Goal: Transaction & Acquisition: Purchase product/service

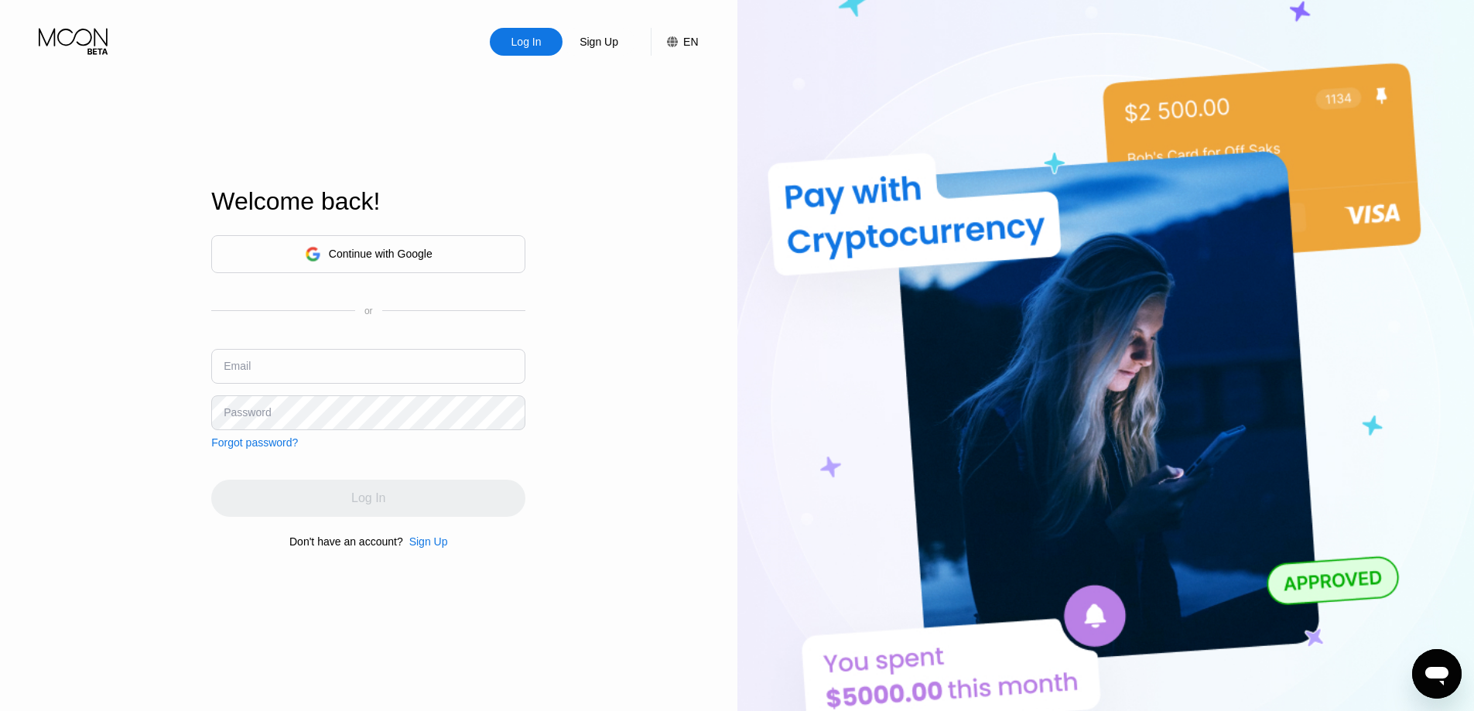
click at [404, 258] on div "Continue with Google" at bounding box center [381, 254] width 104 height 12
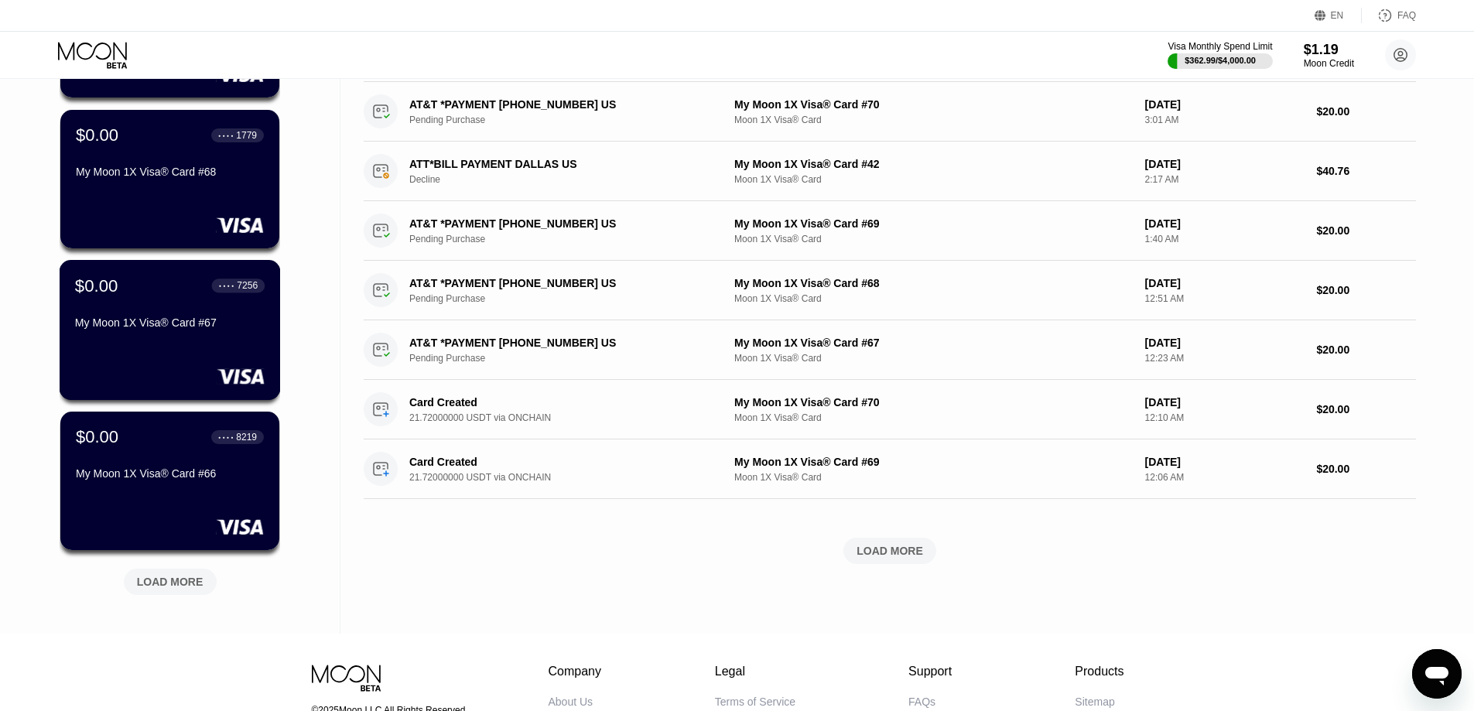
scroll to position [549, 0]
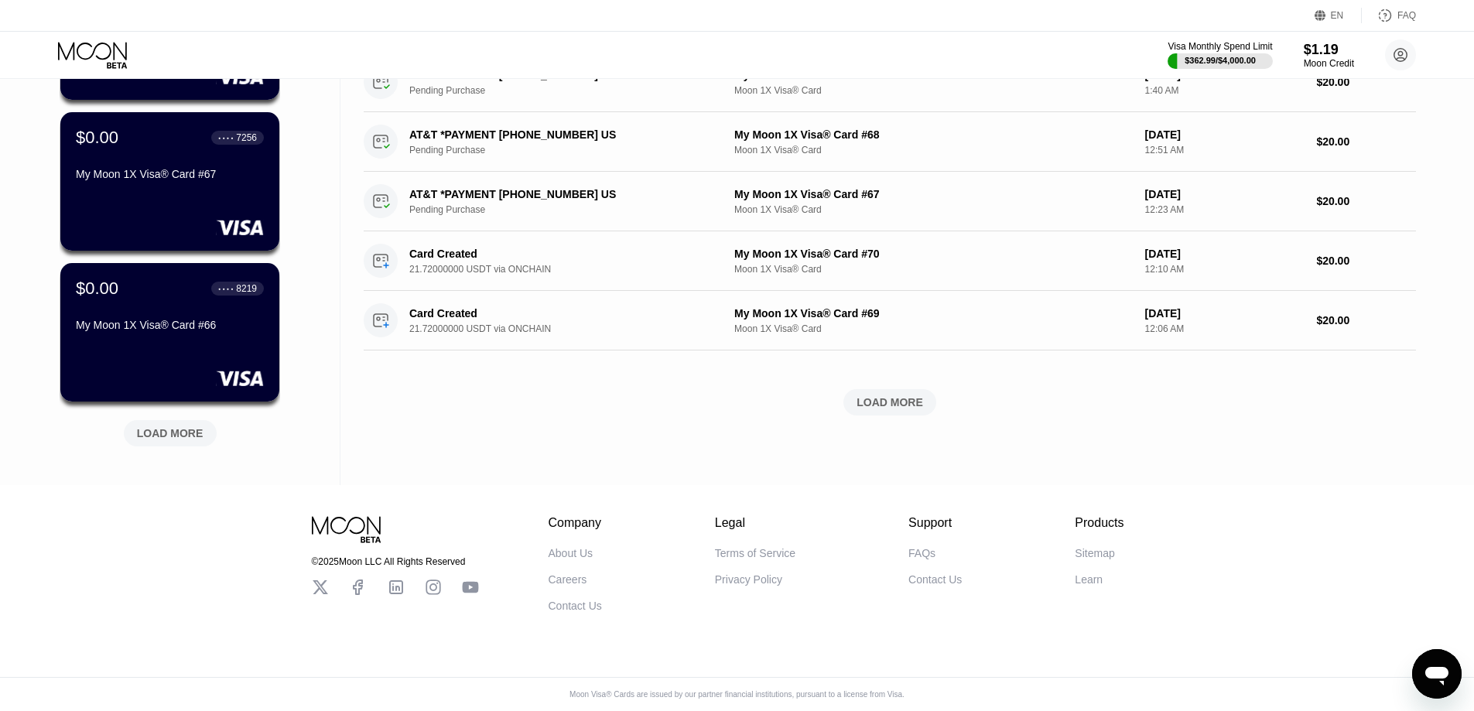
click at [193, 426] on div "LOAD MORE" at bounding box center [170, 433] width 67 height 14
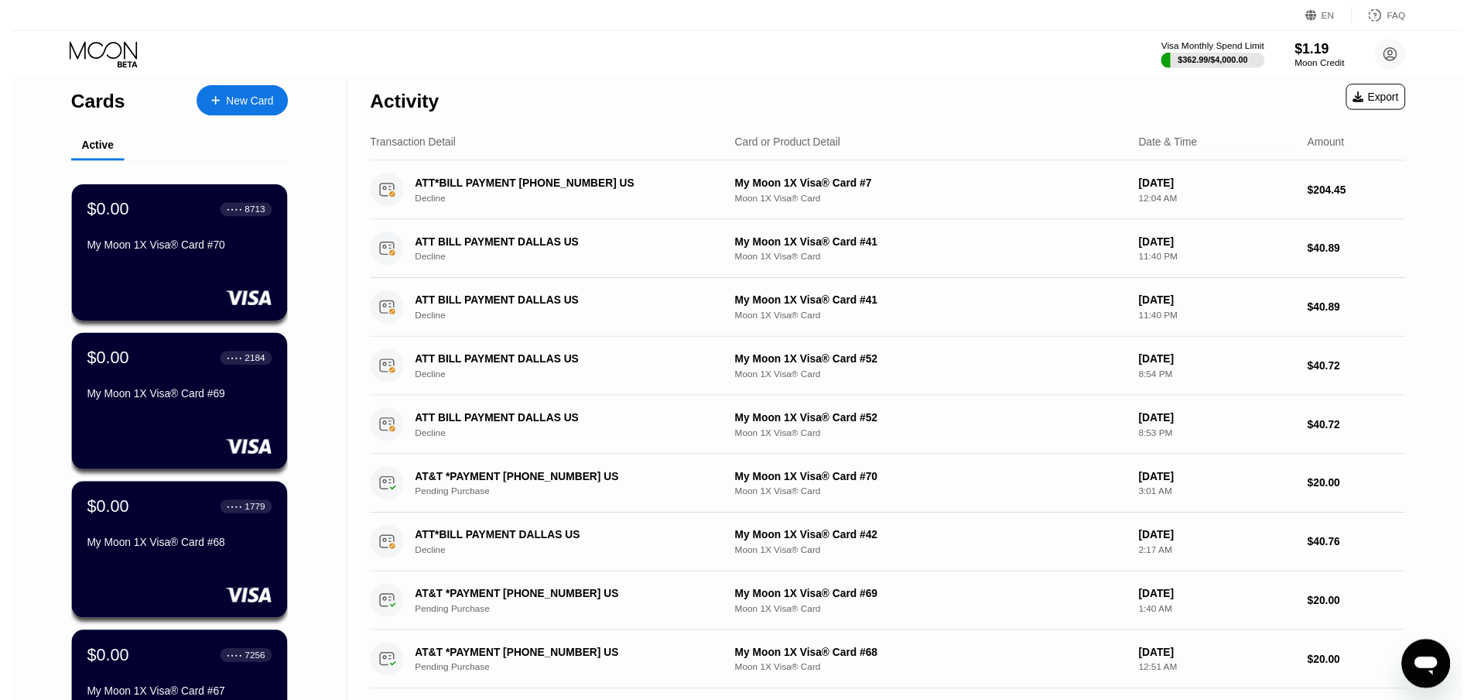
scroll to position [0, 0]
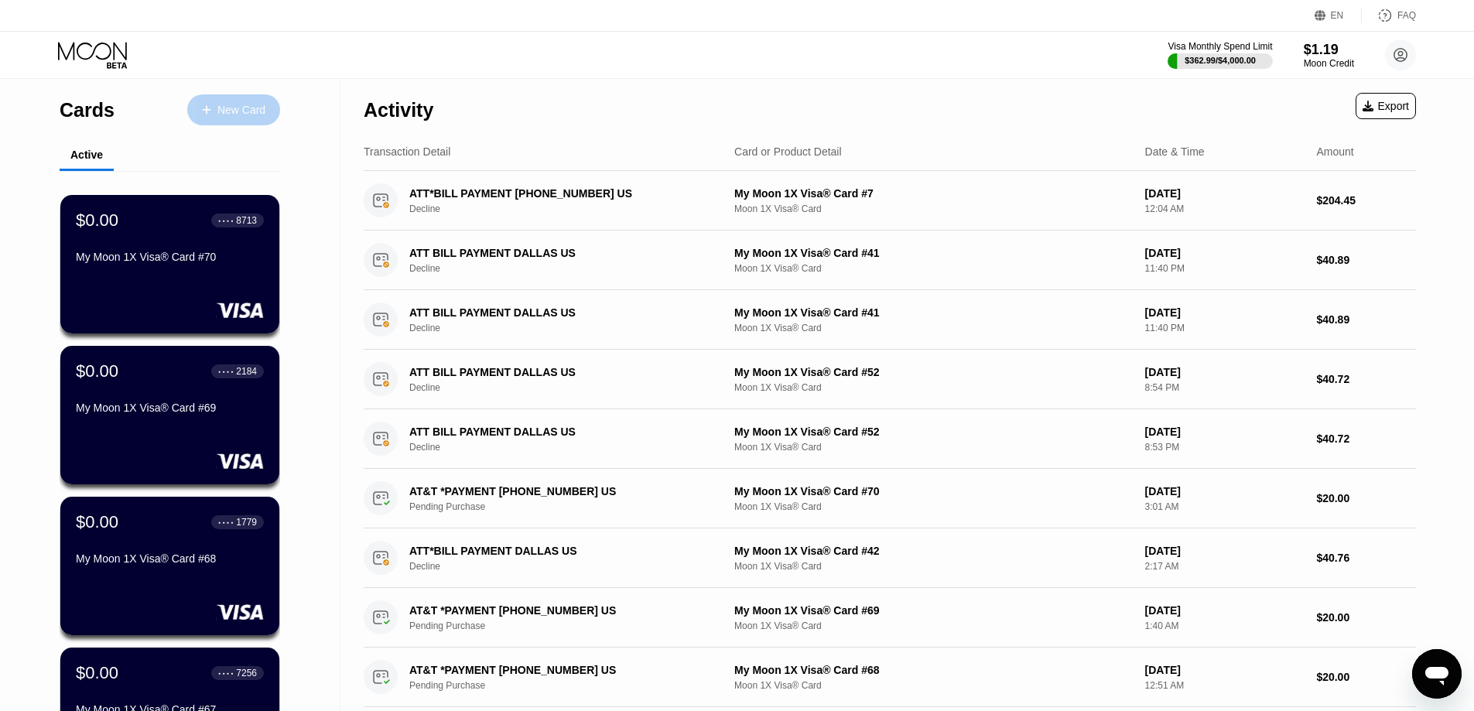
click at [242, 118] on div "New Card" at bounding box center [233, 109] width 93 height 31
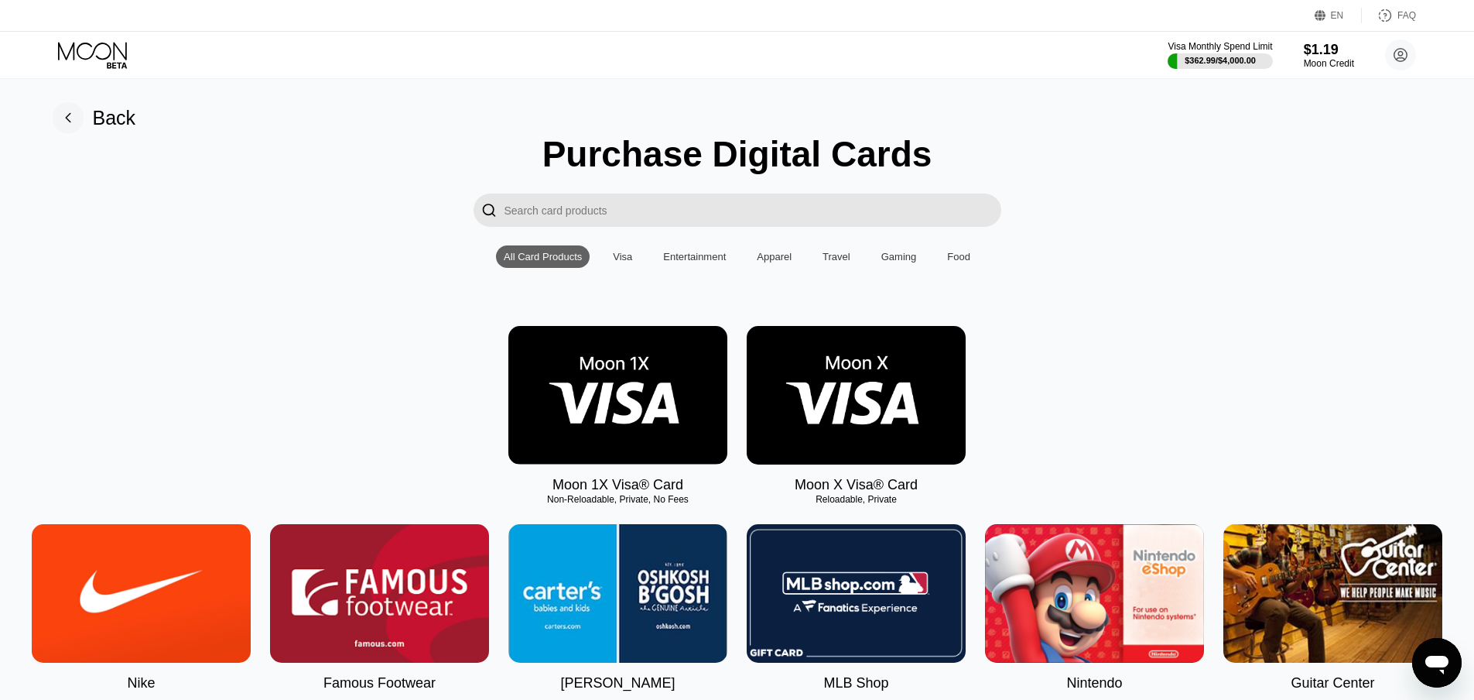
click at [602, 377] on img at bounding box center [617, 395] width 219 height 139
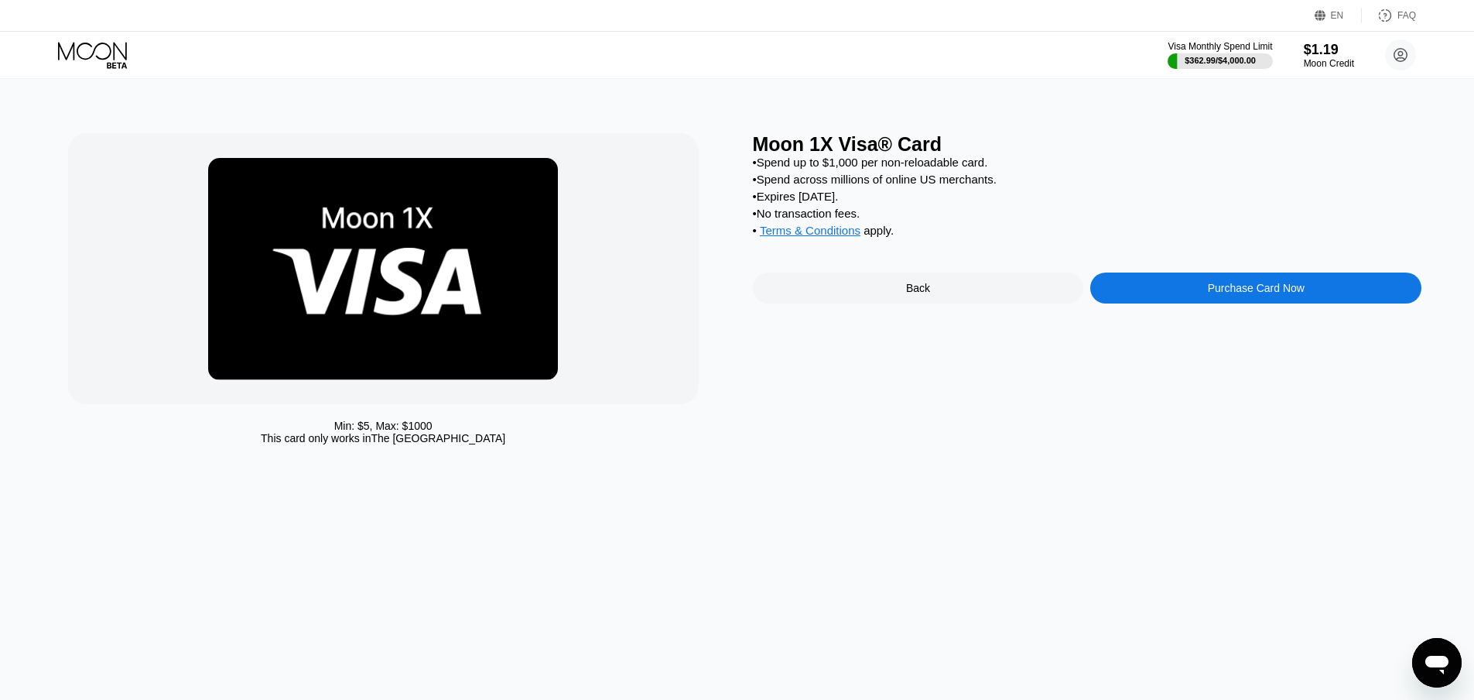
click at [1206, 303] on div "Purchase Card Now" at bounding box center [1255, 287] width 331 height 31
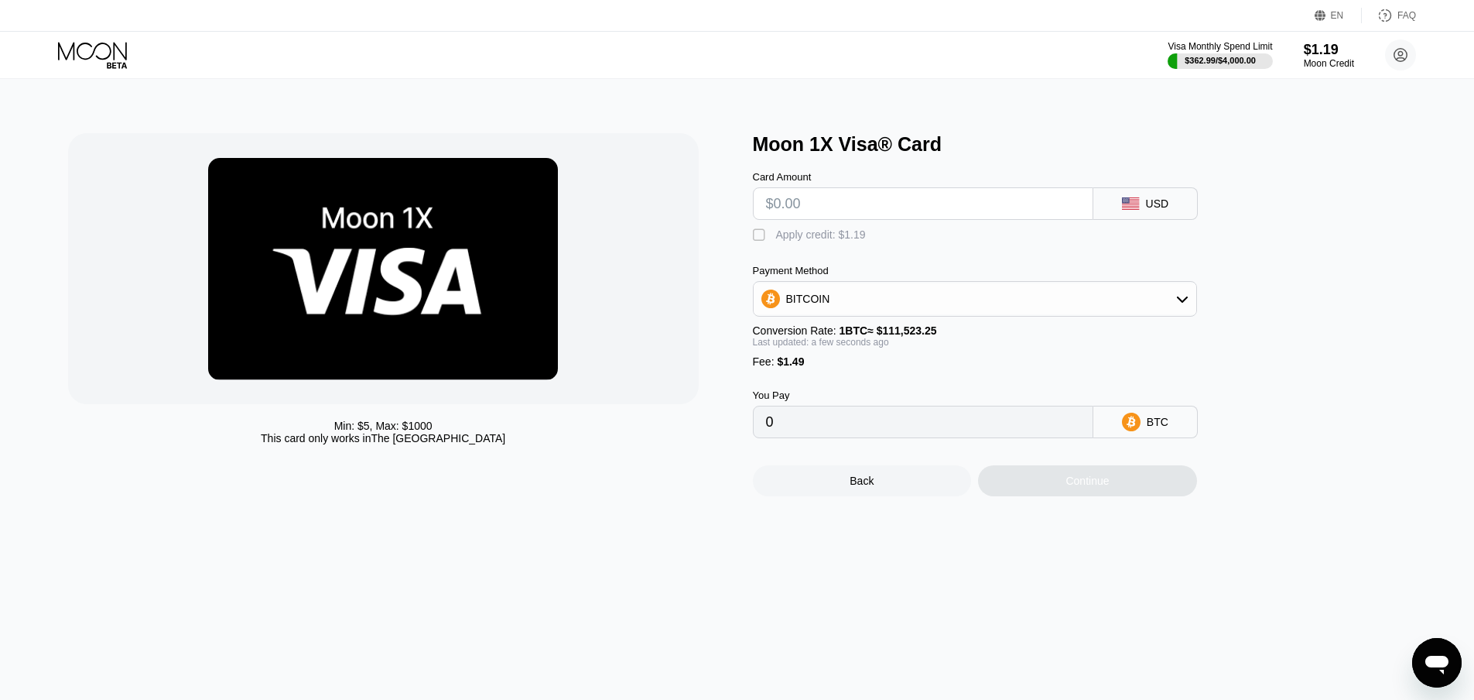
click at [861, 213] on input "text" at bounding box center [923, 203] width 314 height 31
type input "$20"
type input "0.00019270"
type input "$20"
click at [857, 306] on div "BITCOIN" at bounding box center [975, 298] width 443 height 31
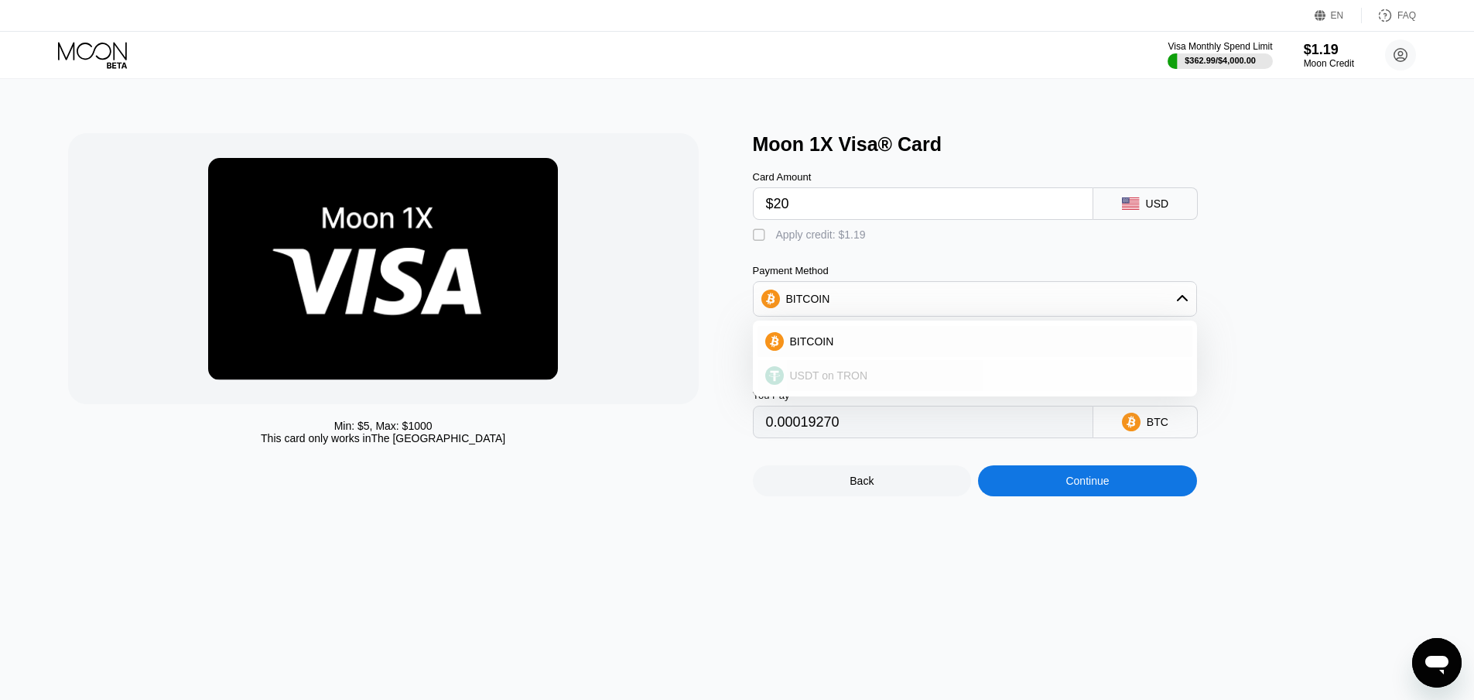
click at [854, 382] on span "USDT on TRON" at bounding box center [829, 375] width 78 height 12
type input "21.71"
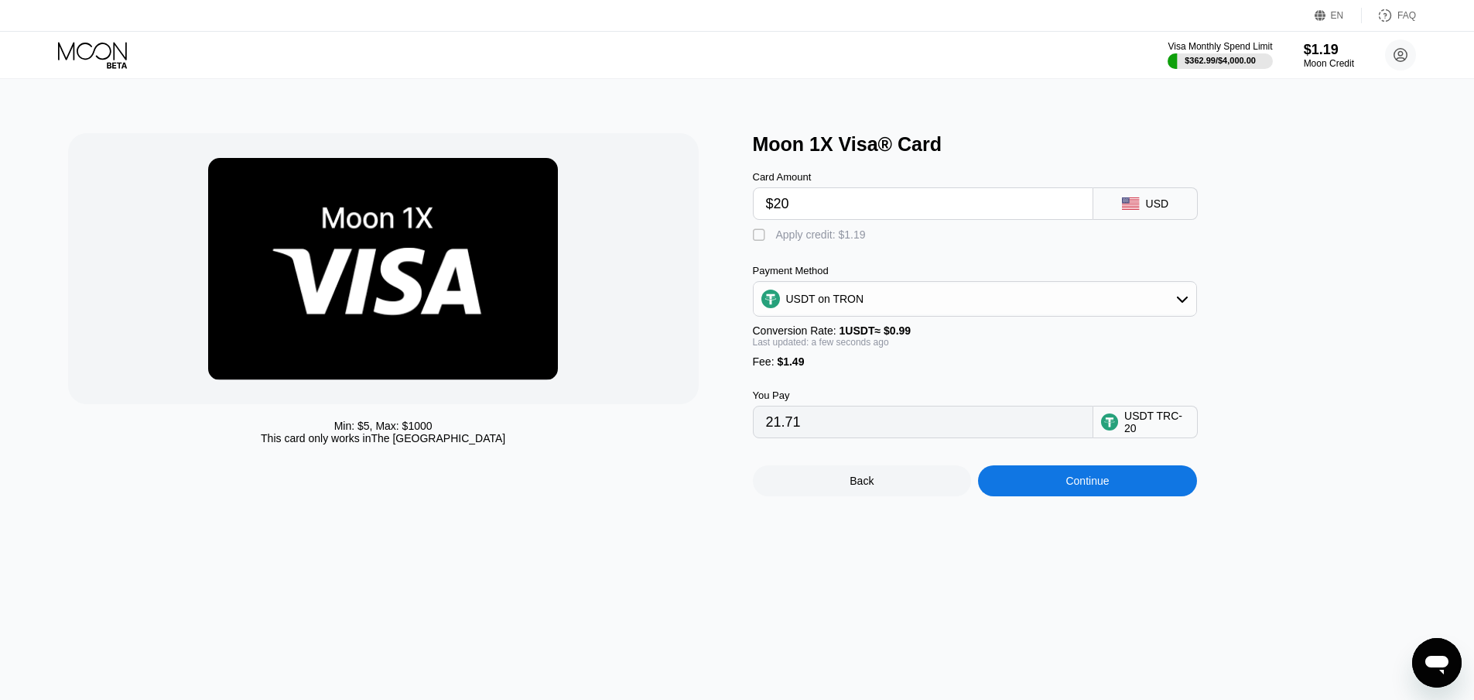
click at [1104, 496] on div "Continue" at bounding box center [1087, 480] width 219 height 31
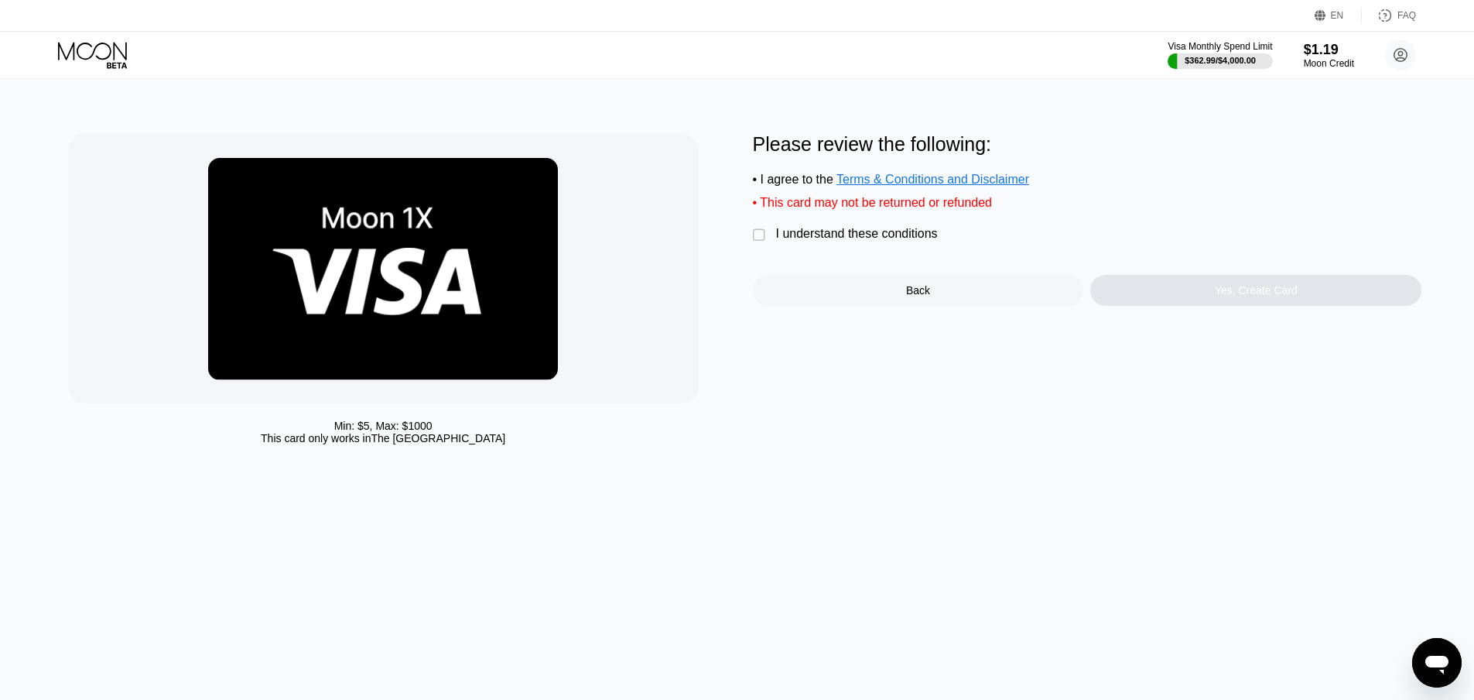
click at [776, 241] on div "I understand these conditions" at bounding box center [857, 234] width 162 height 14
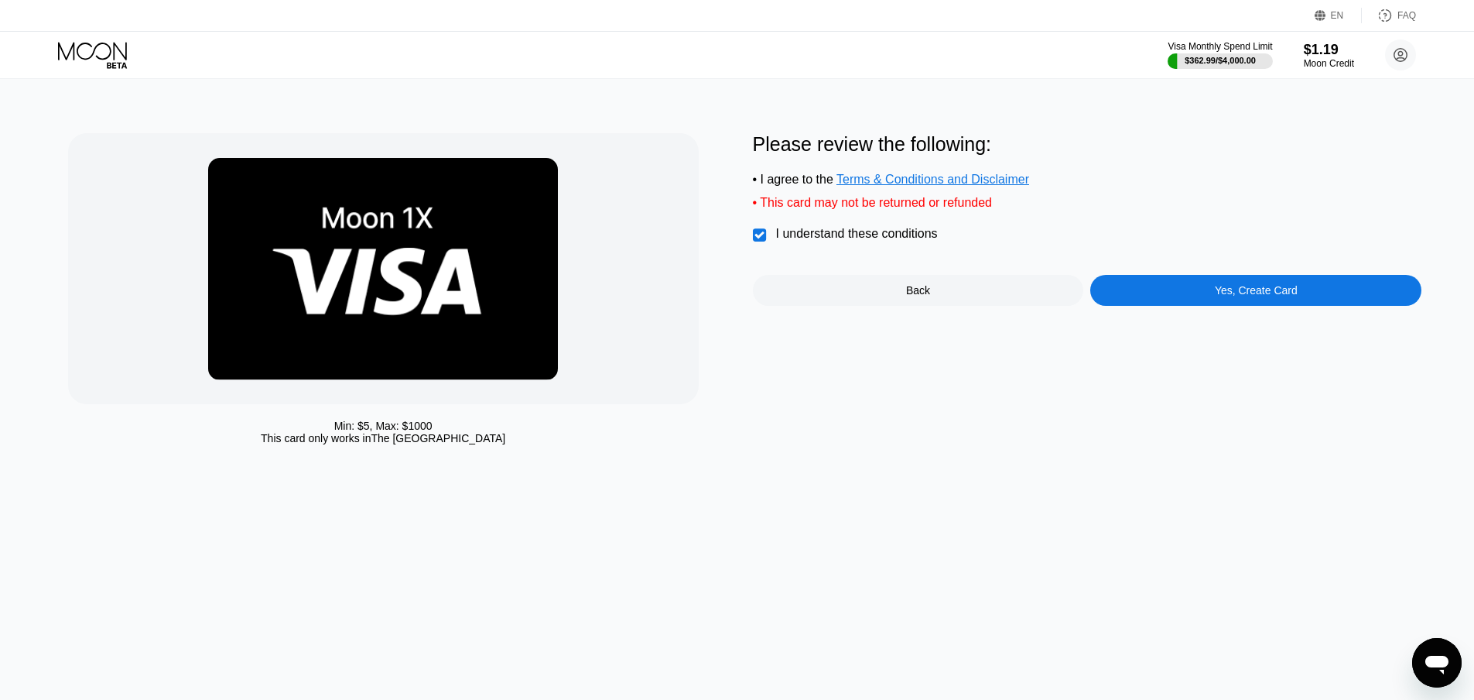
click at [1245, 295] on div "Yes, Create Card" at bounding box center [1256, 290] width 83 height 12
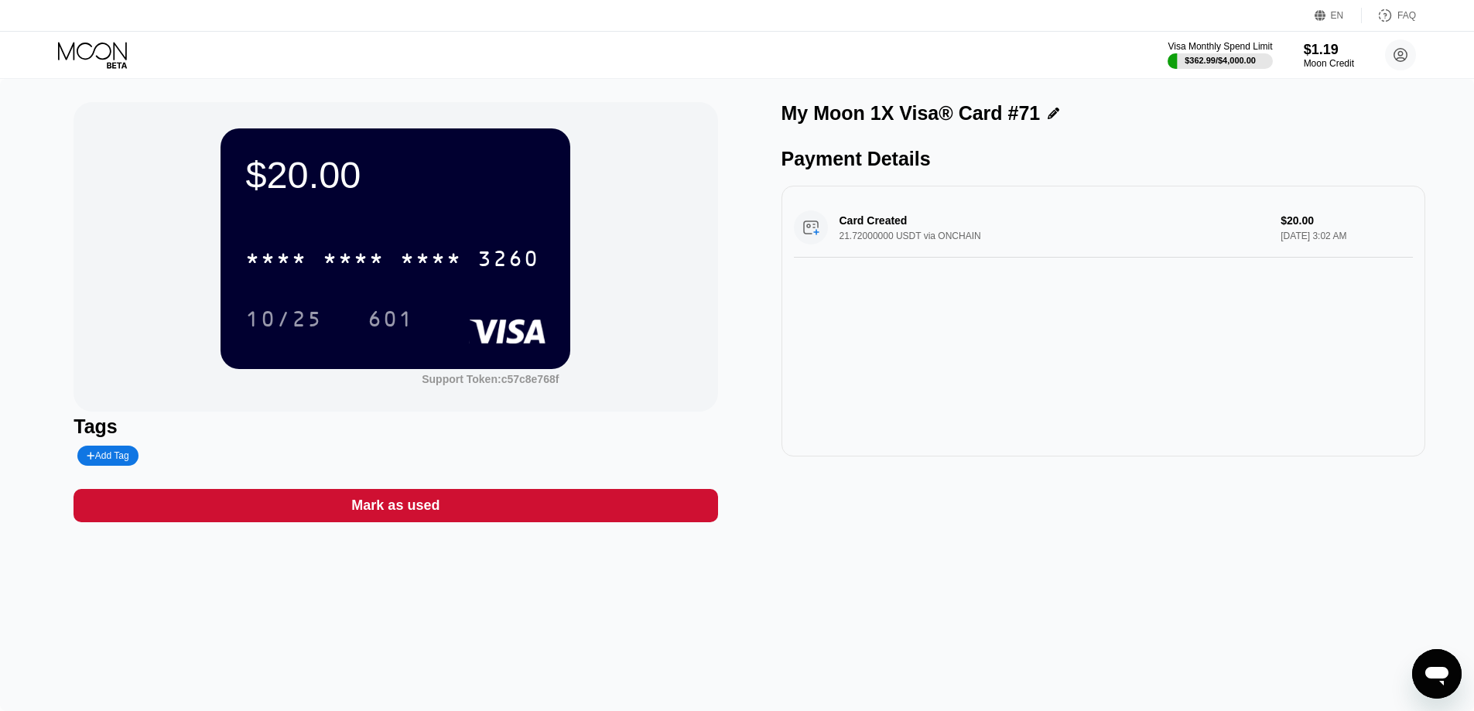
click at [444, 252] on div "* * * *" at bounding box center [431, 260] width 62 height 25
drag, startPoint x: 297, startPoint y: 322, endPoint x: 497, endPoint y: 390, distance: 210.9
click at [297, 322] on div "10/25" at bounding box center [283, 321] width 77 height 25
drag, startPoint x: 195, startPoint y: 376, endPoint x: 223, endPoint y: 367, distance: 29.4
click at [195, 376] on div "$20.00 4513 6500 2579 3260 10/25 601 Support Token: c57c8e768f" at bounding box center [396, 257] width 644 height 310
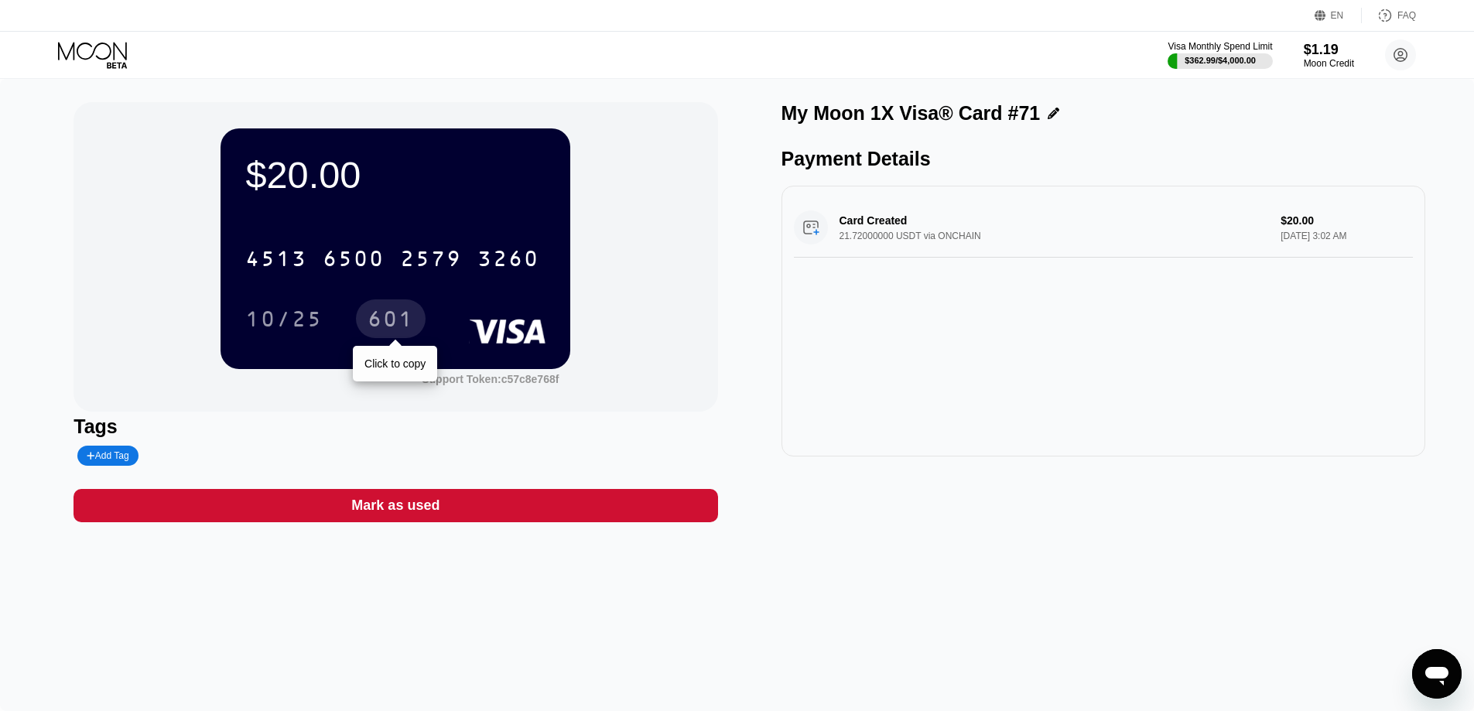
click at [396, 323] on div "601" at bounding box center [391, 321] width 46 height 25
click at [90, 52] on icon at bounding box center [94, 55] width 72 height 27
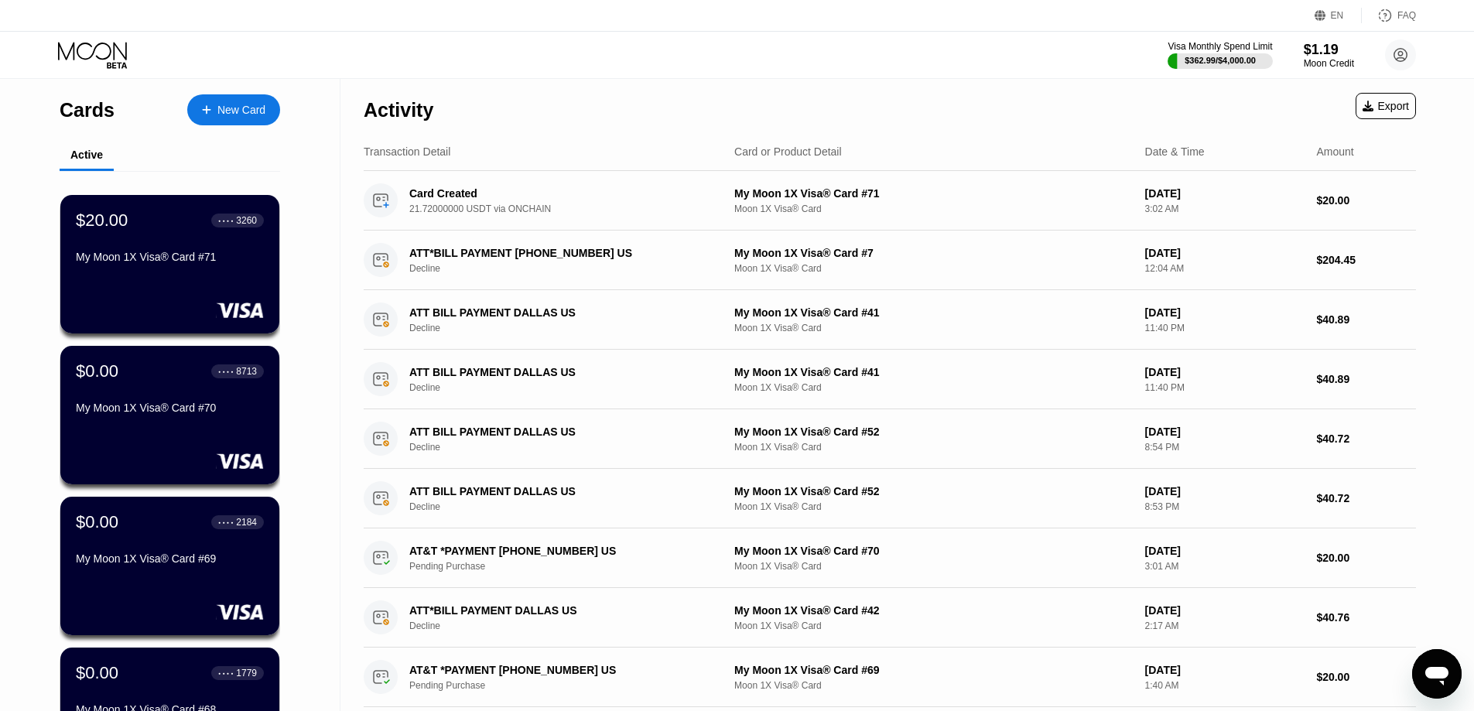
click at [251, 122] on div "New Card" at bounding box center [233, 109] width 93 height 31
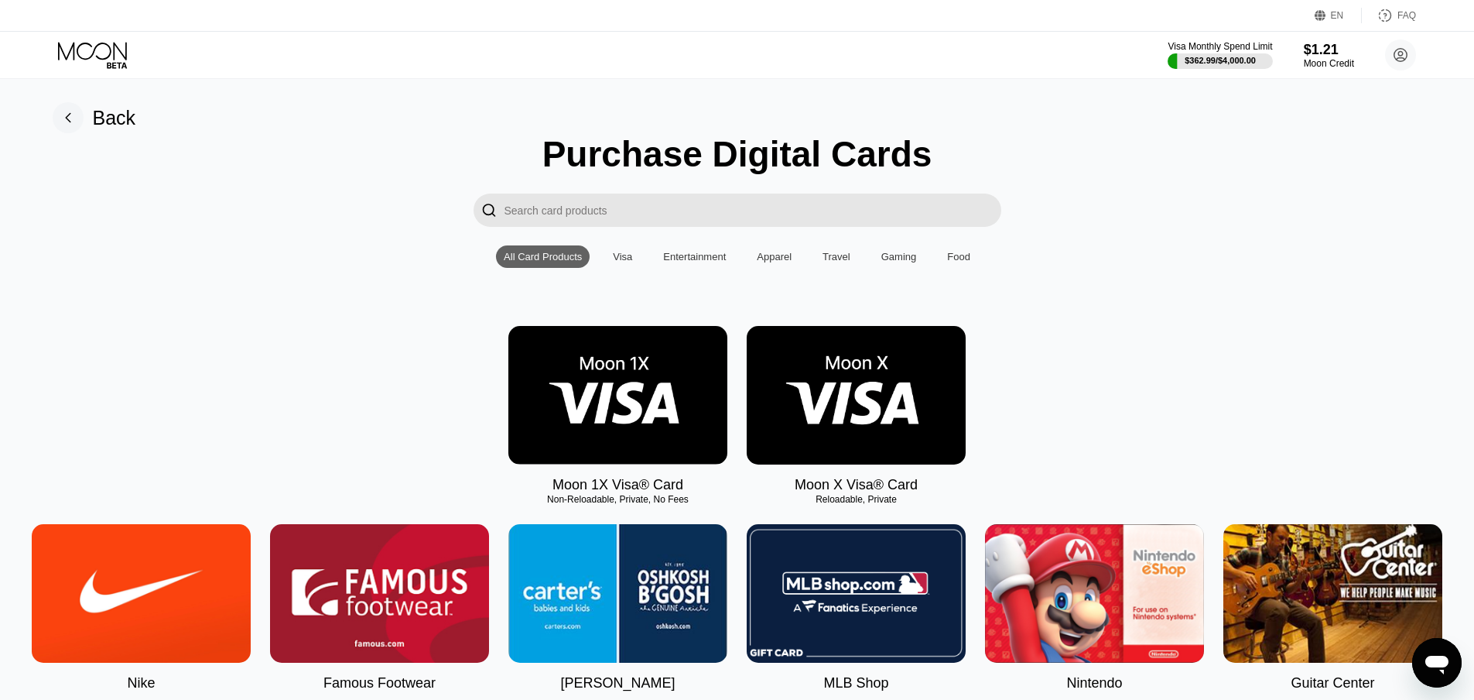
click at [591, 406] on img at bounding box center [617, 395] width 219 height 139
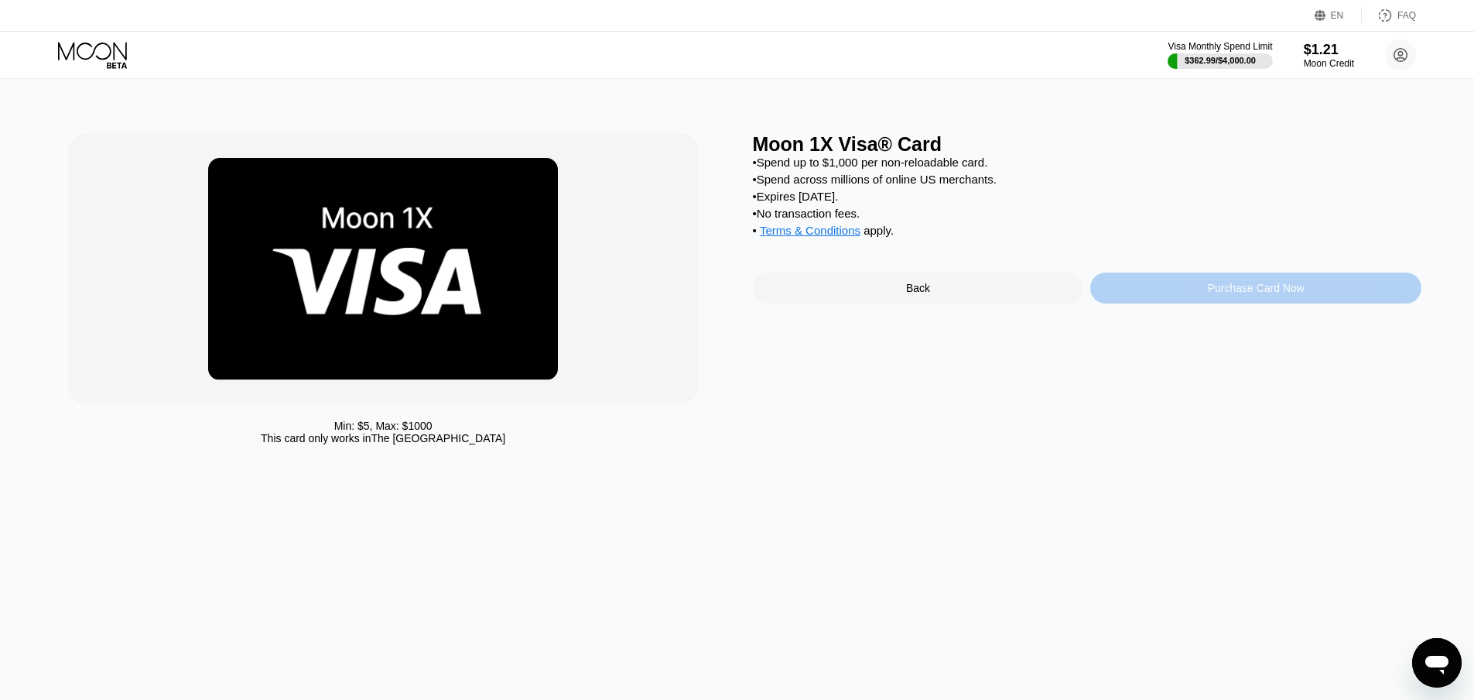
click at [1220, 294] on div "Purchase Card Now" at bounding box center [1256, 288] width 97 height 12
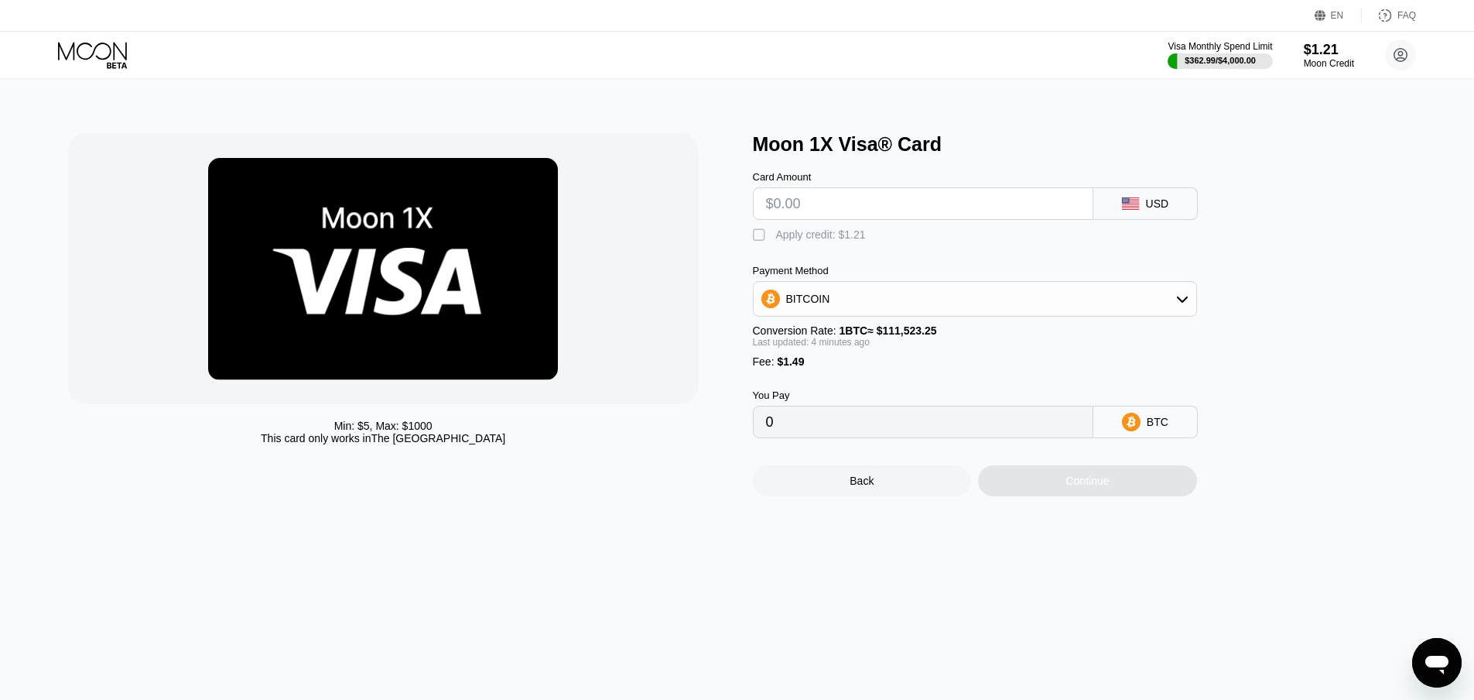
click at [813, 198] on input "text" at bounding box center [923, 203] width 314 height 31
type input "$20"
type input "0.00019251"
type input "$20"
click at [813, 303] on div "BITCOIN" at bounding box center [808, 299] width 44 height 12
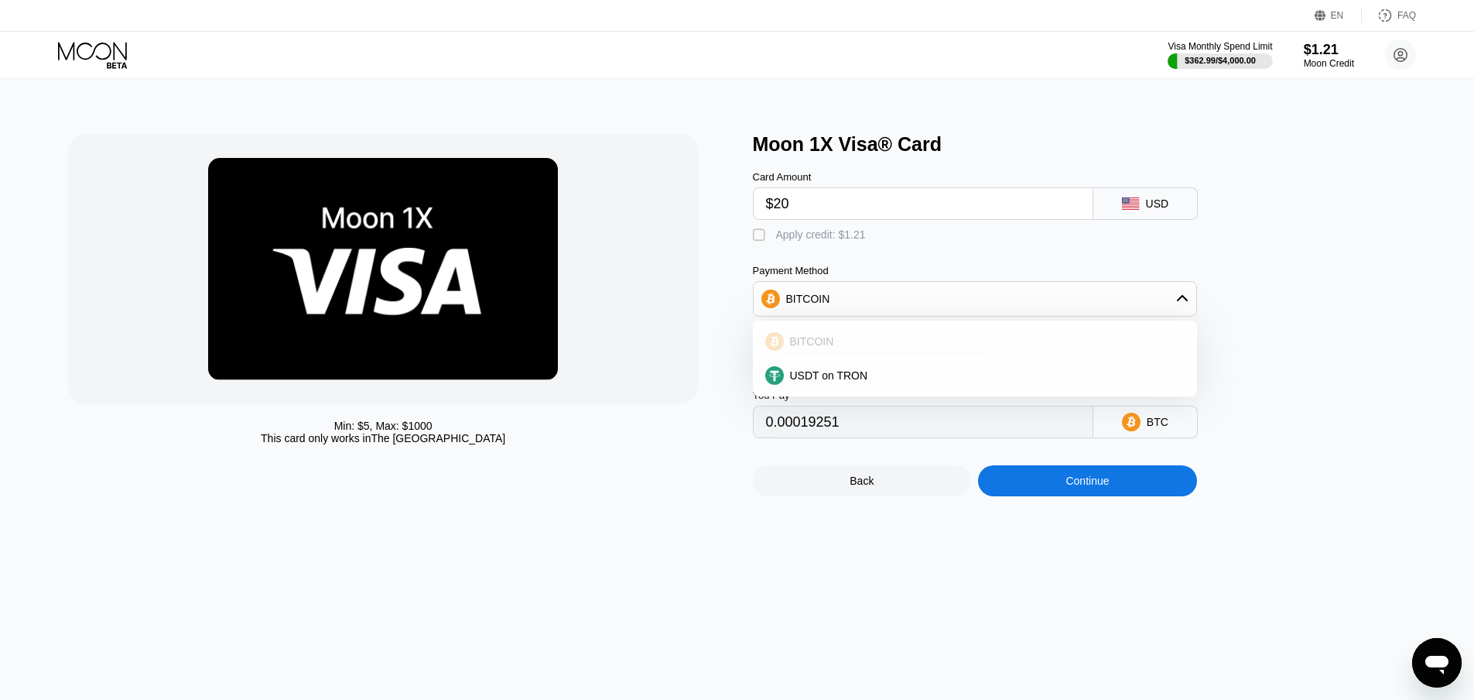
click at [833, 368] on div "USDT on TRON" at bounding box center [975, 375] width 435 height 31
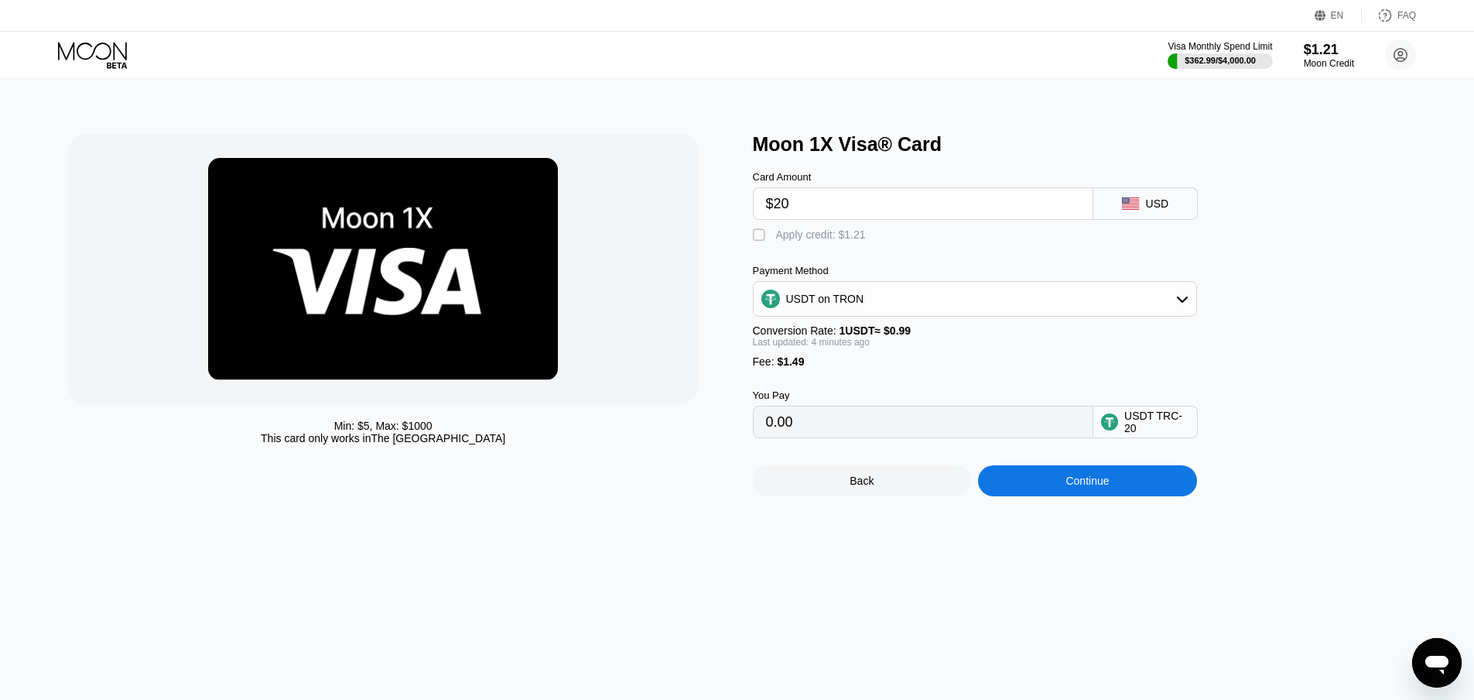
type input "21.71"
click at [829, 437] on input "21.71" at bounding box center [923, 421] width 314 height 31
click at [1085, 487] on div "Continue" at bounding box center [1087, 480] width 43 height 12
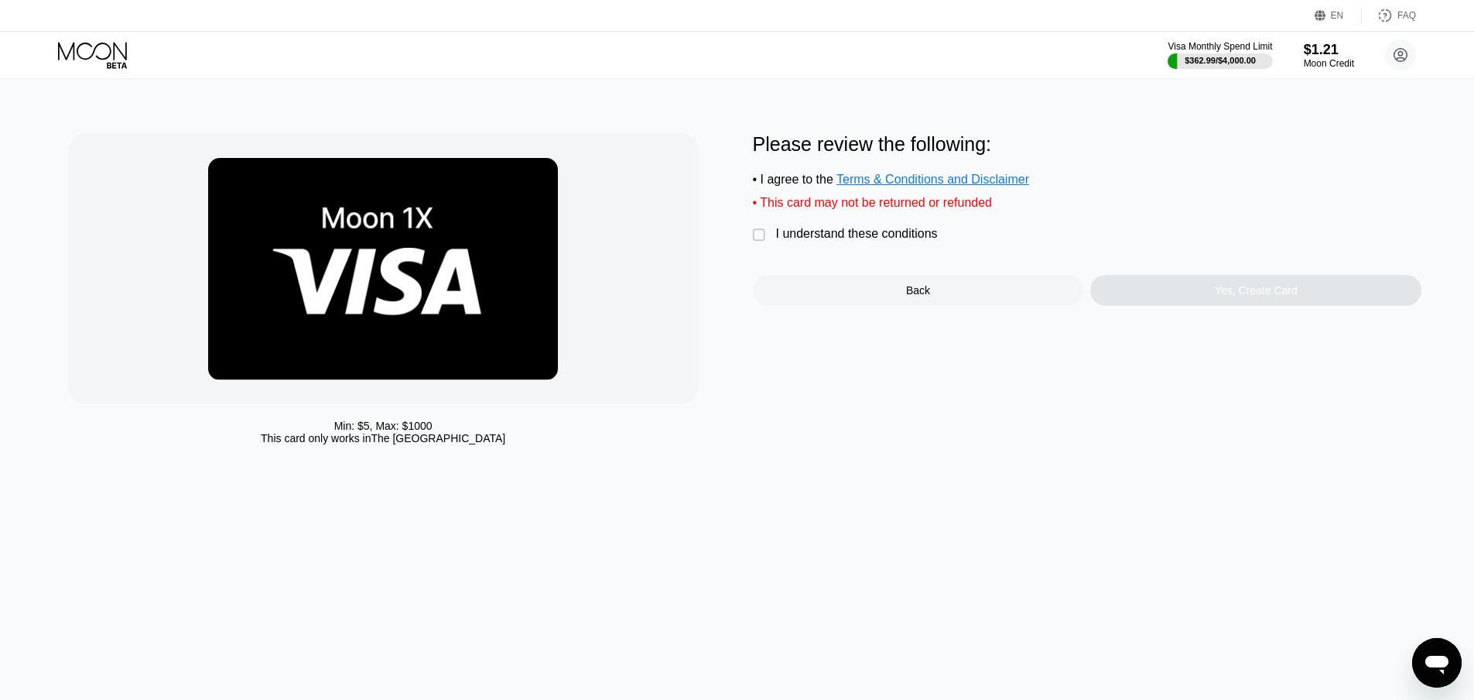
click at [797, 241] on div "I understand these conditions" at bounding box center [857, 234] width 162 height 14
click at [1232, 296] on div "Yes, Create Card" at bounding box center [1256, 290] width 83 height 12
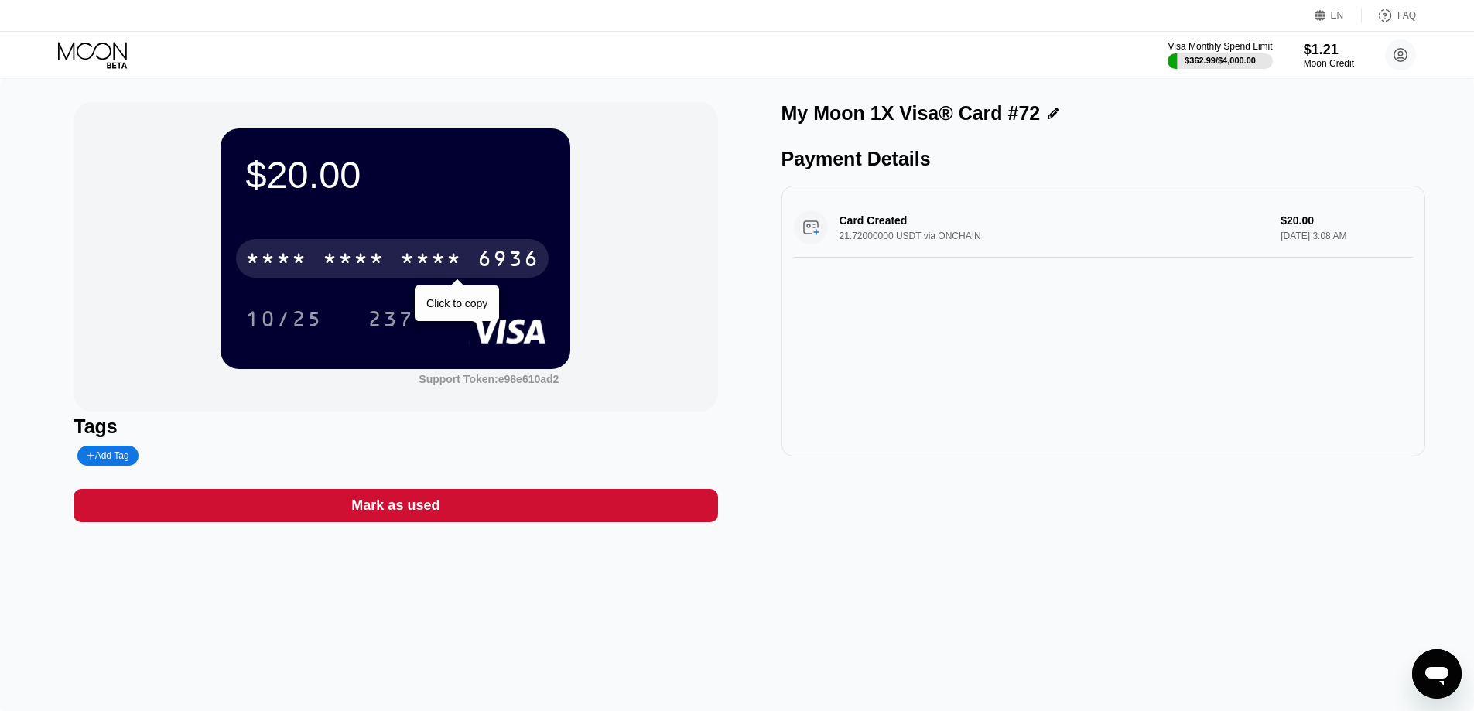
click at [364, 265] on div "* * * *" at bounding box center [354, 260] width 62 height 25
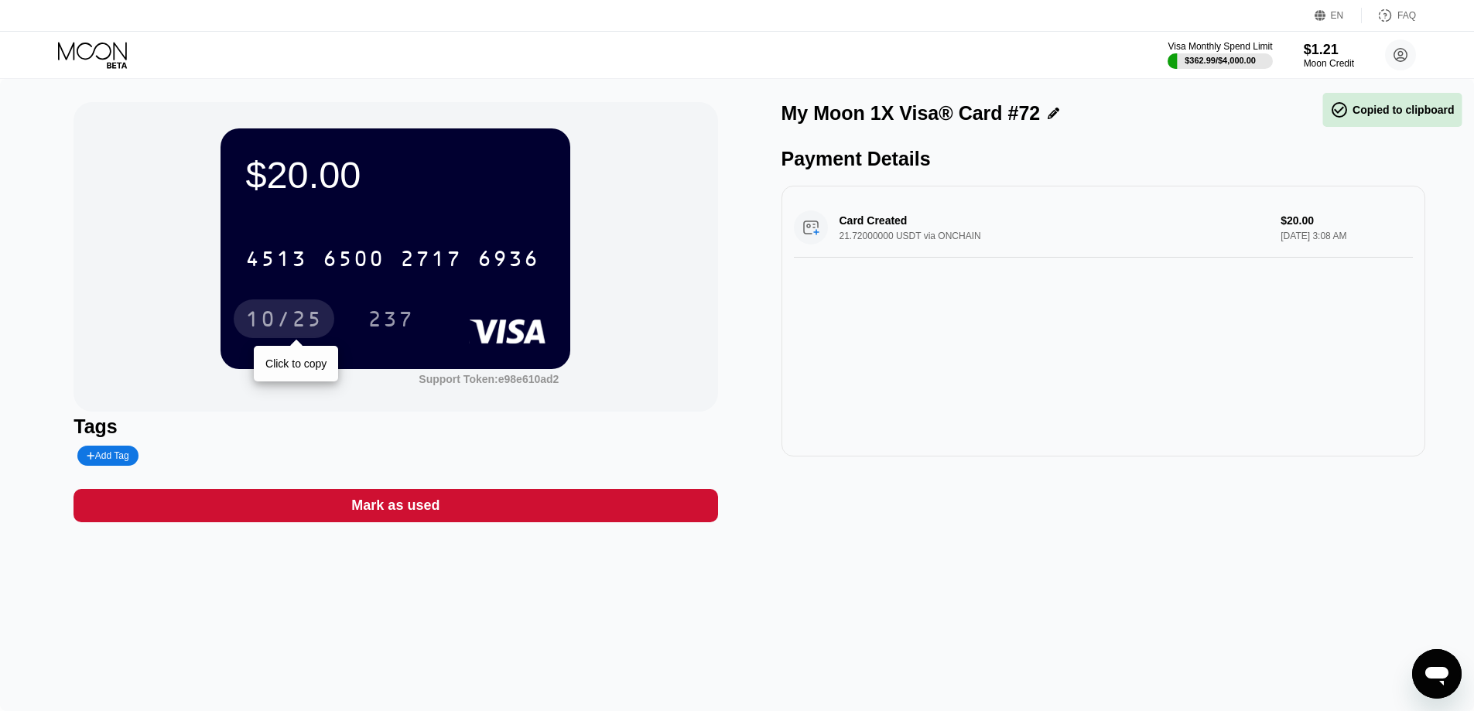
drag, startPoint x: 294, startPoint y: 312, endPoint x: 307, endPoint y: 319, distance: 14.9
click at [294, 313] on div "10/25" at bounding box center [283, 321] width 77 height 25
drag, startPoint x: 258, startPoint y: 368, endPoint x: 296, endPoint y: 352, distance: 41.0
click at [258, 368] on div "$20.00 4513 6500 2717 6936 10/25 237" at bounding box center [396, 248] width 350 height 240
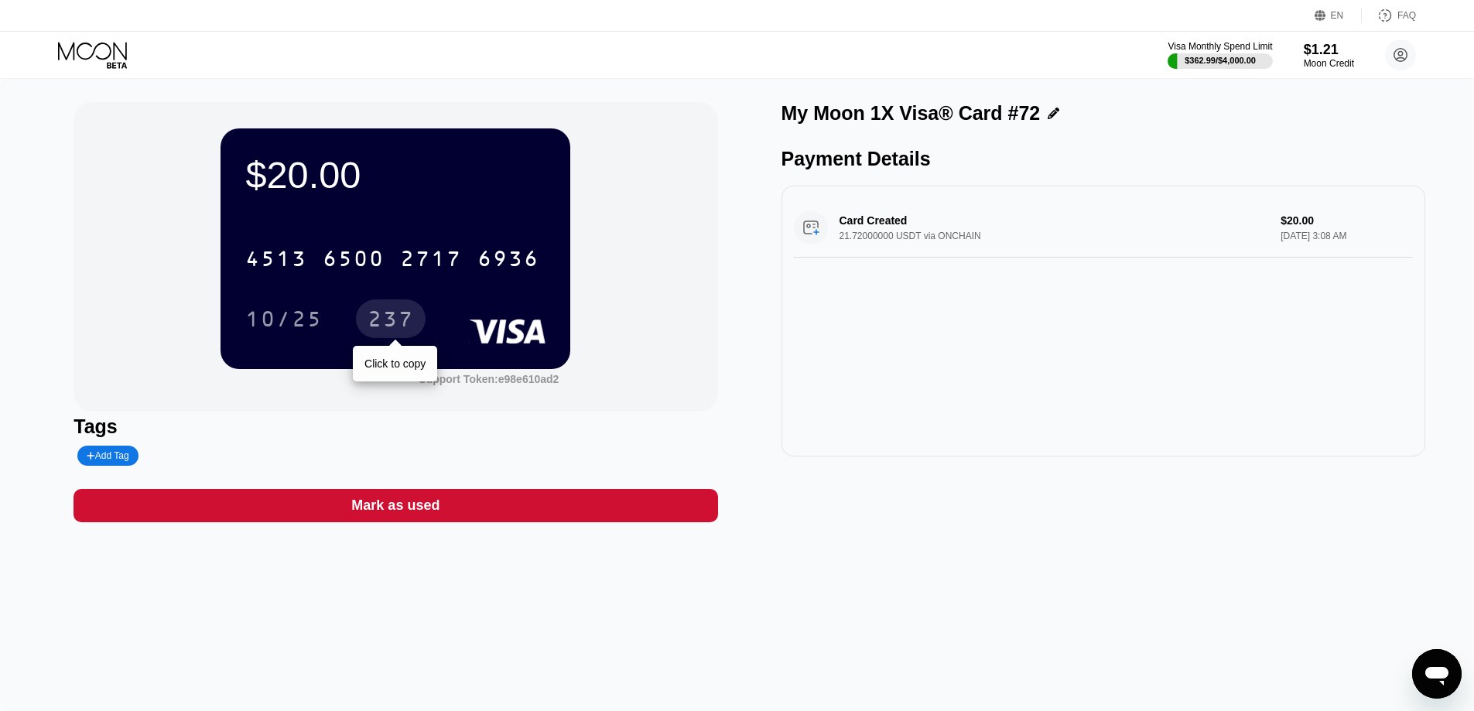
click at [391, 313] on div "237" at bounding box center [391, 321] width 46 height 25
drag, startPoint x: 94, startPoint y: 54, endPoint x: 102, endPoint y: 63, distance: 11.5
click at [94, 54] on icon at bounding box center [94, 55] width 72 height 27
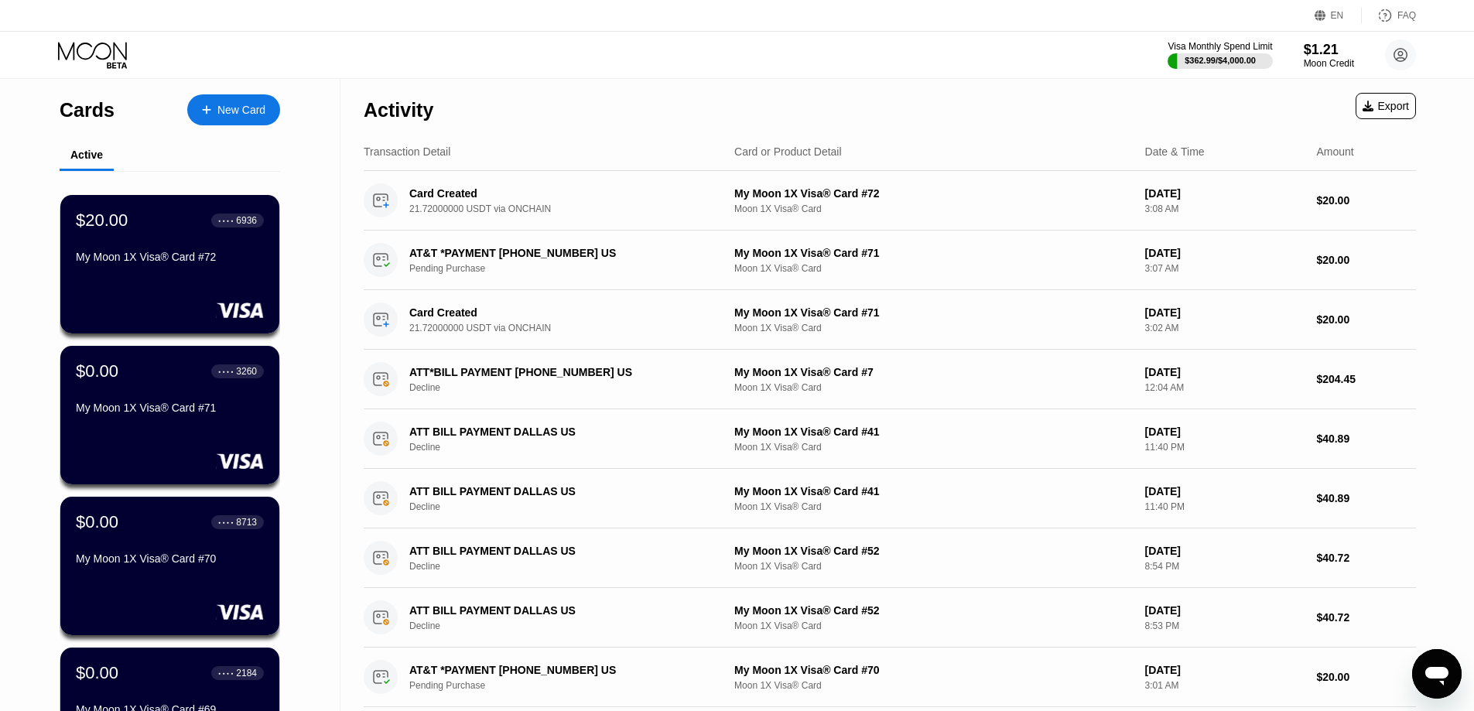
click at [251, 115] on div "New Card" at bounding box center [241, 110] width 48 height 13
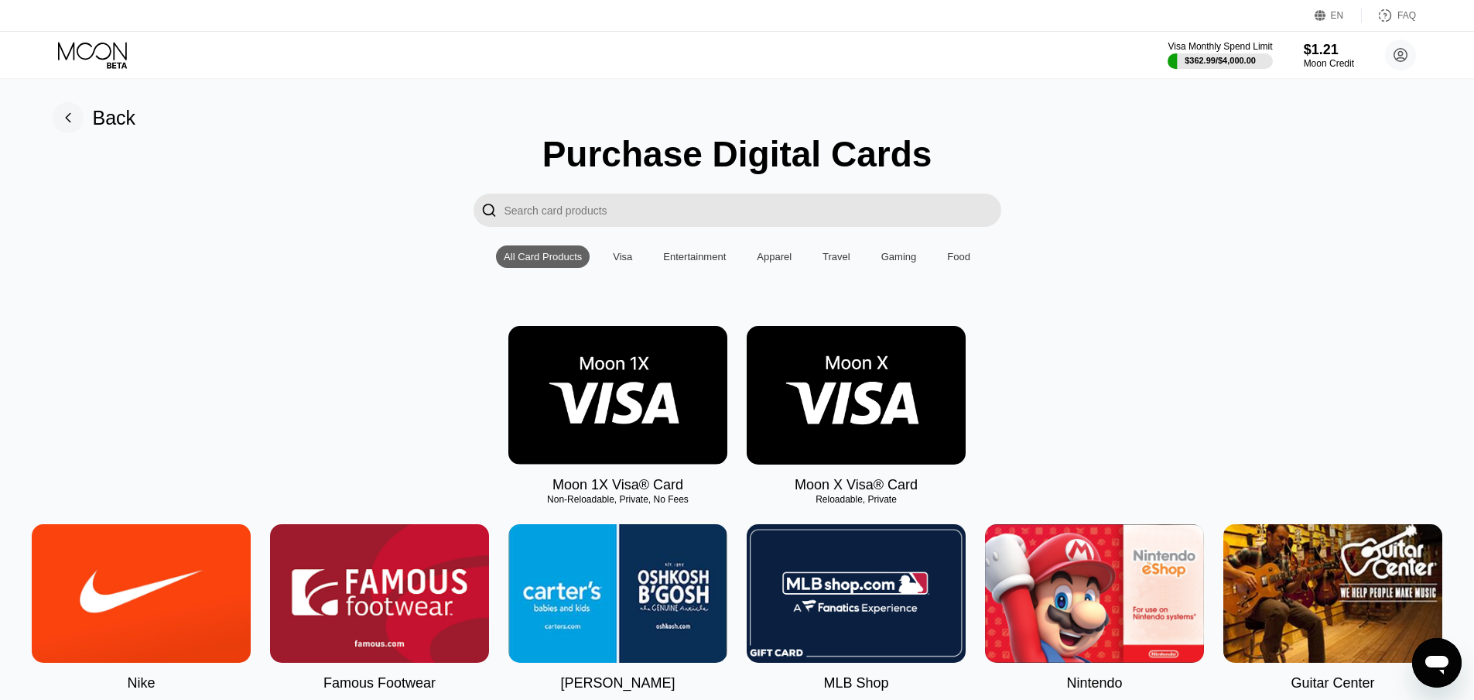
click at [583, 400] on img at bounding box center [617, 395] width 219 height 139
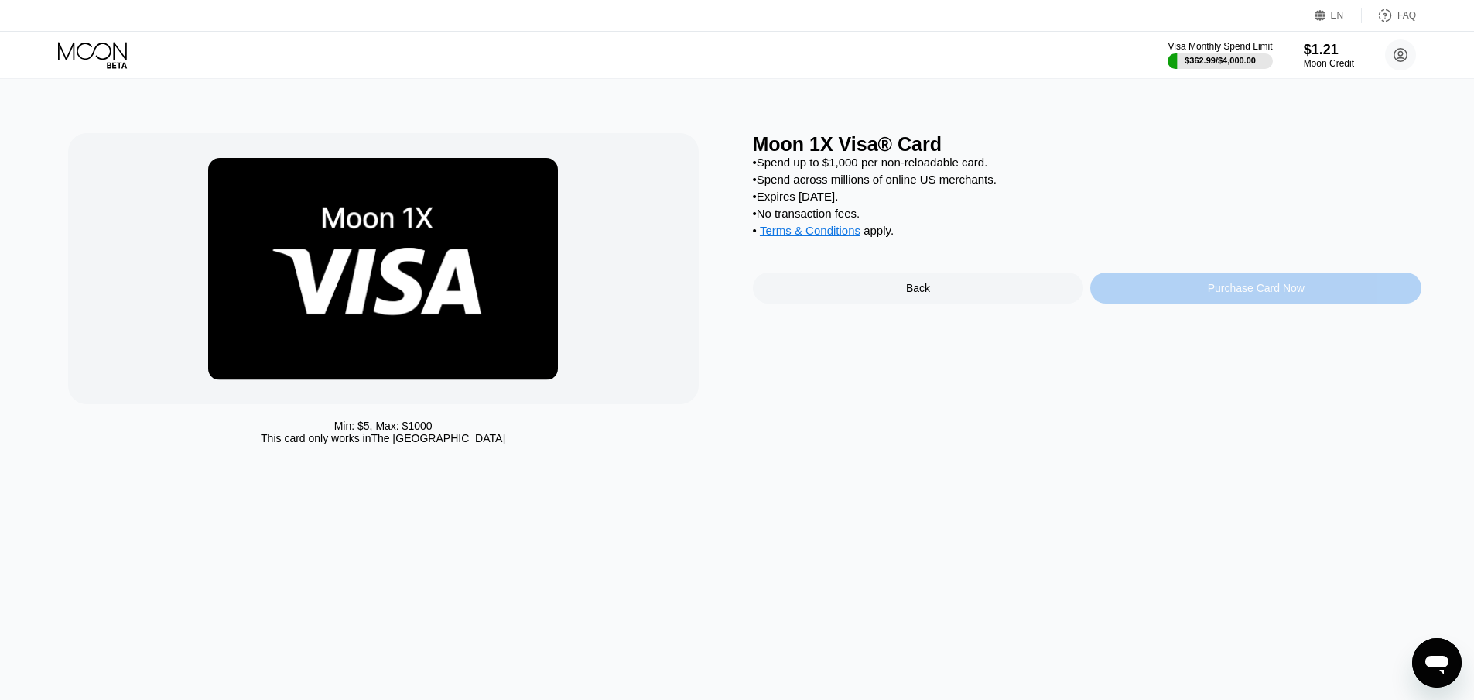
click at [1191, 303] on div "Purchase Card Now" at bounding box center [1255, 287] width 331 height 31
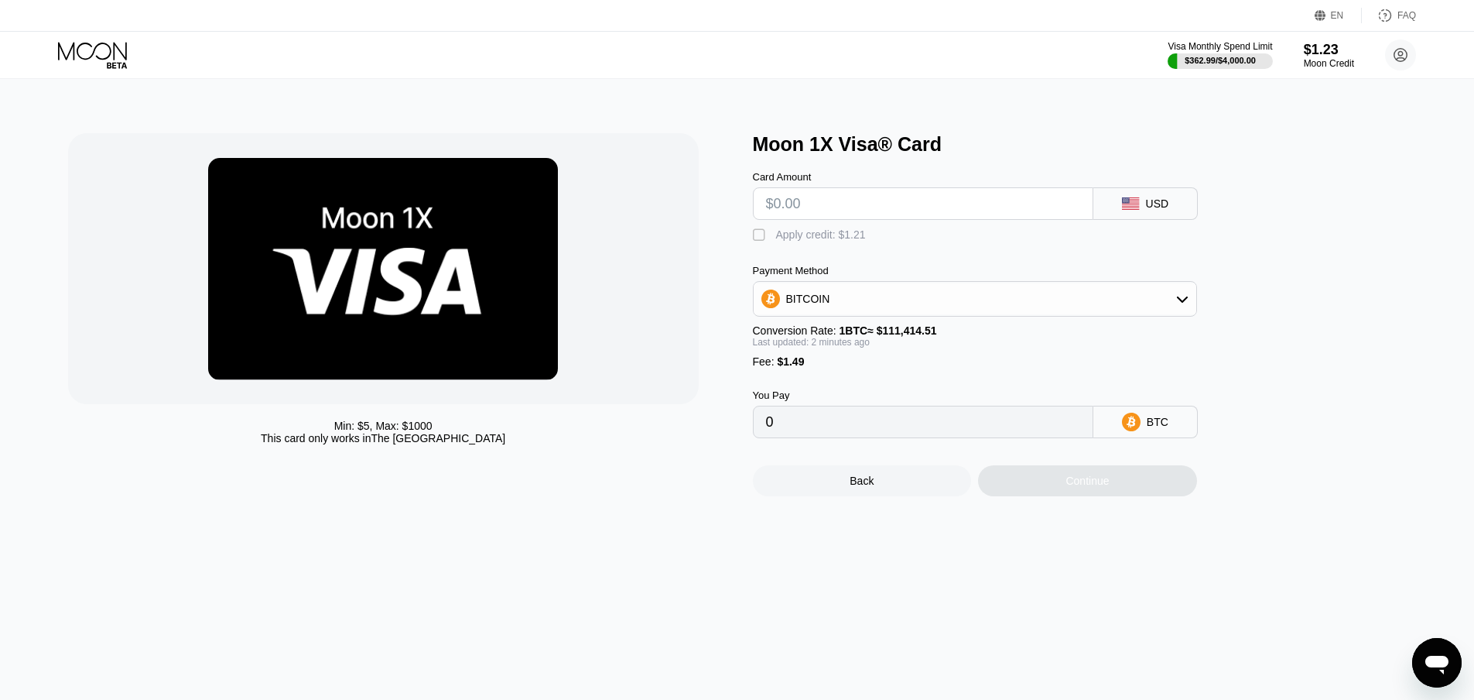
click at [871, 224] on div "Card Amount USD  Apply credit: $1.21 Payment Method BITCOIN Conversion Rate: 1…" at bounding box center [1000, 297] width 495 height 282
click at [871, 206] on input "text" at bounding box center [923, 203] width 314 height 31
type input "$20"
type input "0.00019289"
type input "$20"
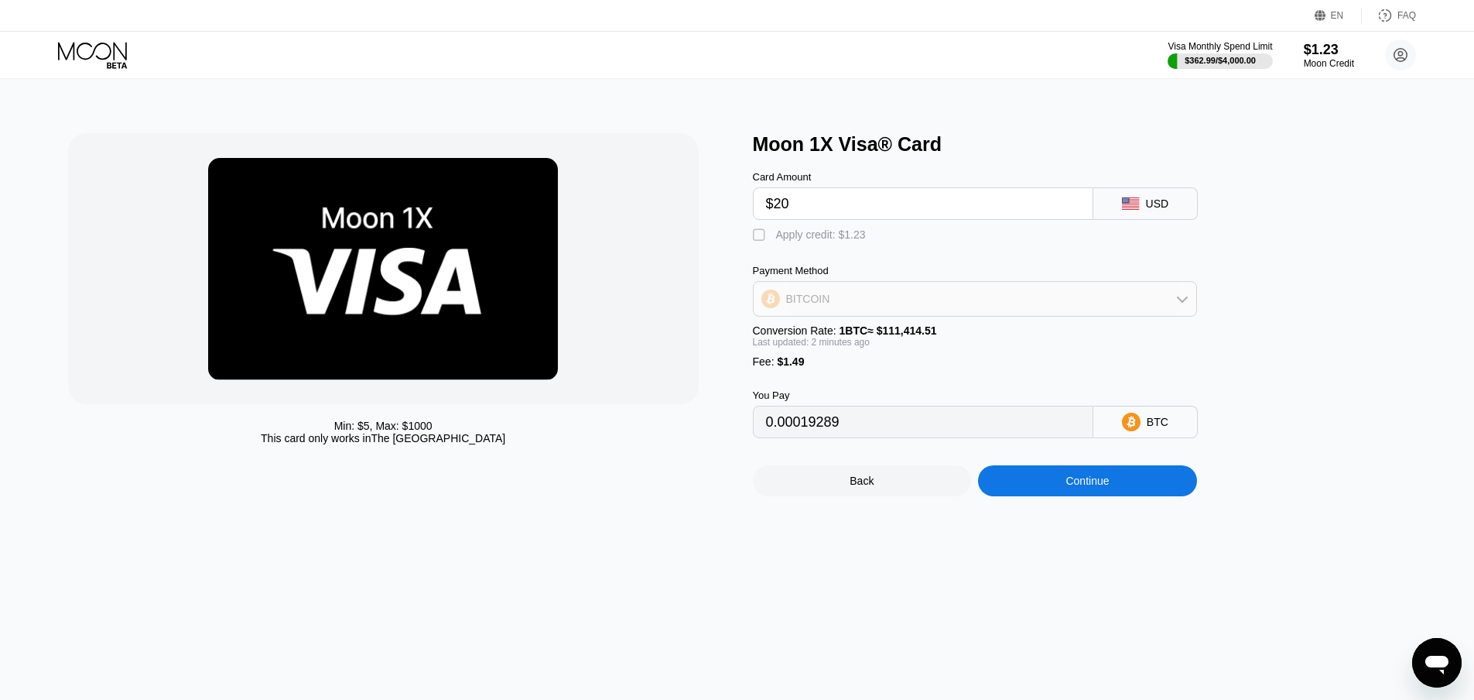
click at [833, 306] on div "BITCOIN" at bounding box center [975, 298] width 443 height 31
click at [855, 382] on span "USDT on TRON" at bounding box center [829, 375] width 78 height 12
type input "0.00"
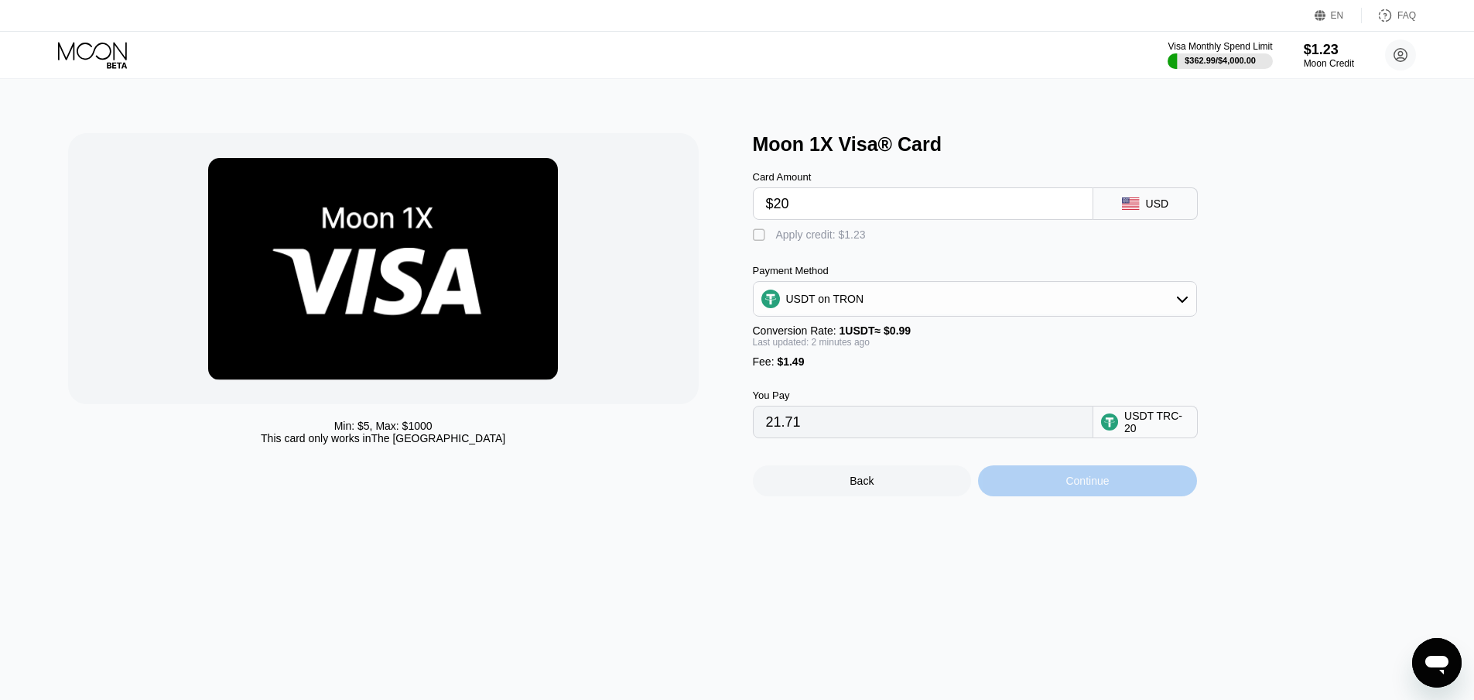
click at [1120, 486] on div "Continue" at bounding box center [1087, 480] width 219 height 31
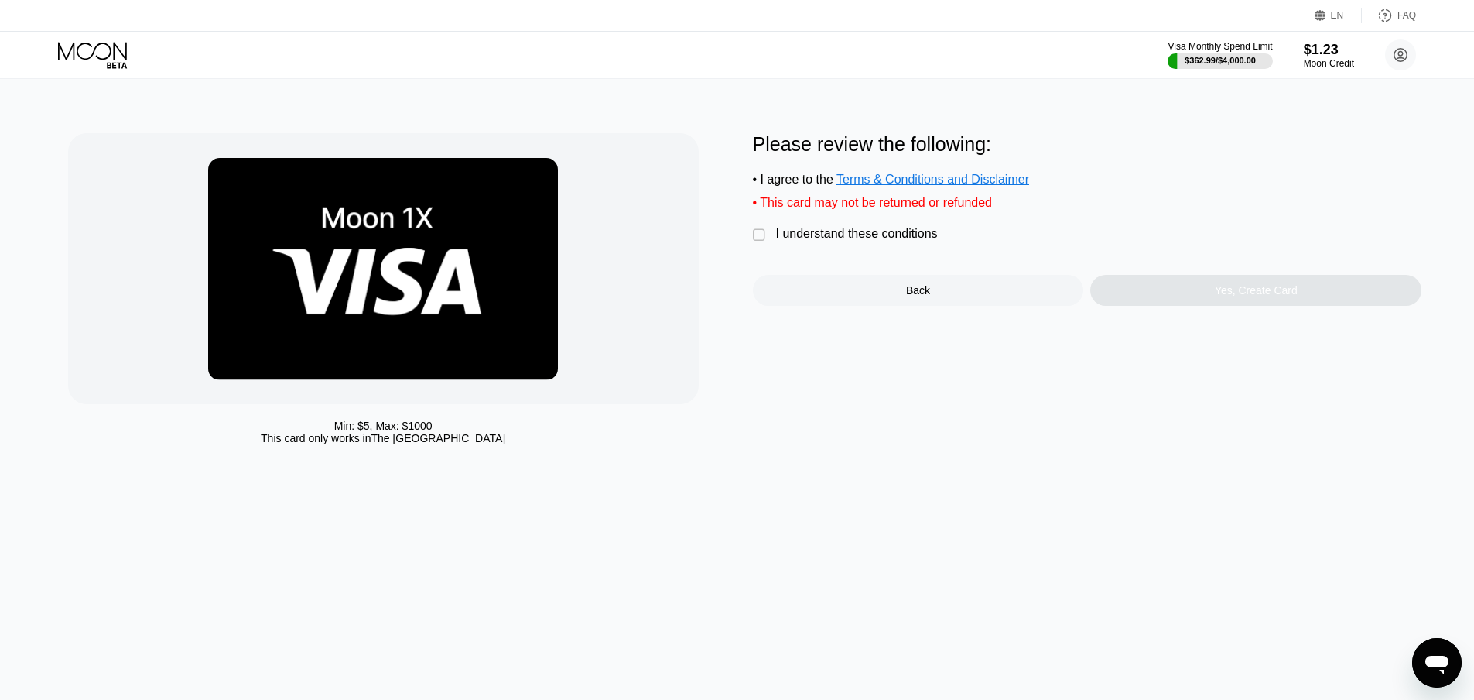
click at [794, 241] on div "I understand these conditions" at bounding box center [857, 234] width 162 height 14
click at [1225, 293] on div "Yes, Create Card" at bounding box center [1256, 290] width 83 height 12
click at [1292, 295] on div "Yes, Create Card" at bounding box center [1256, 290] width 83 height 12
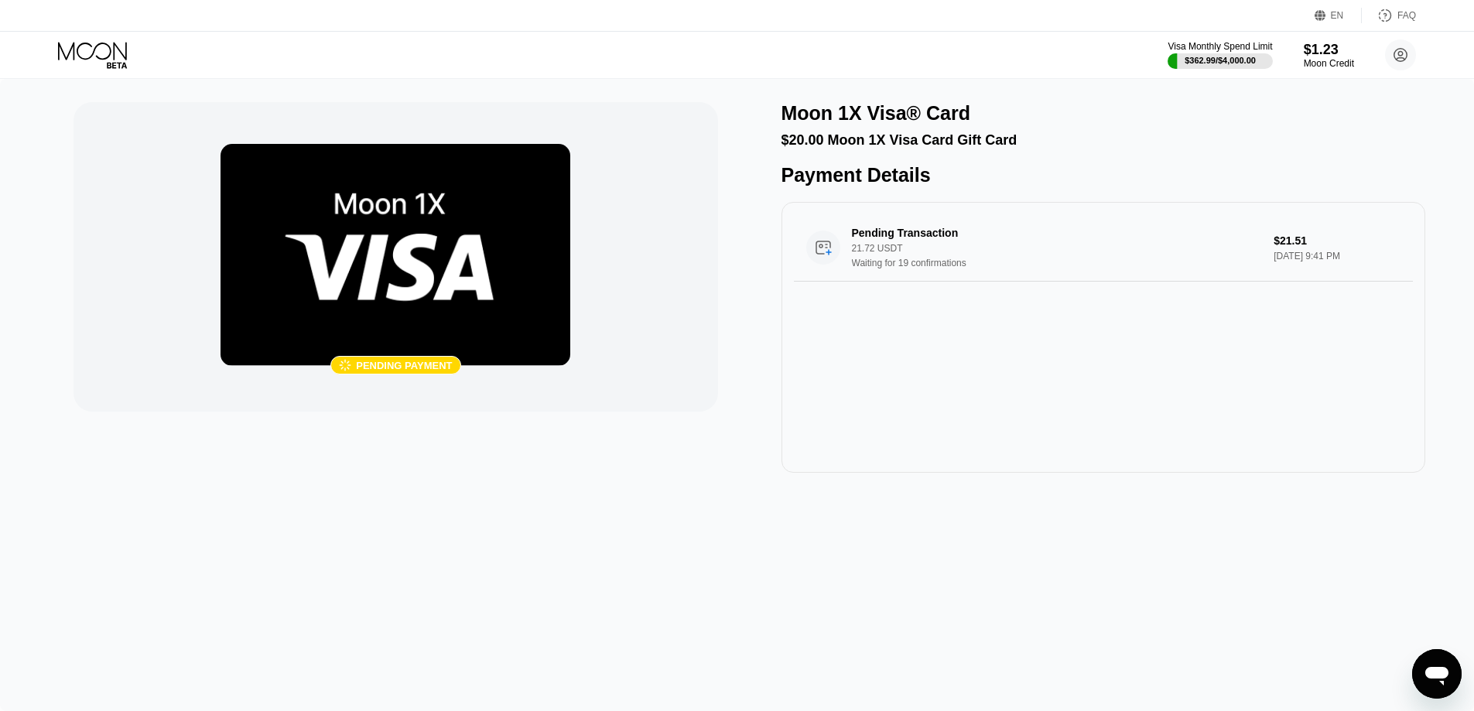
click at [703, 465] on div " Pending payment" at bounding box center [396, 287] width 644 height 371
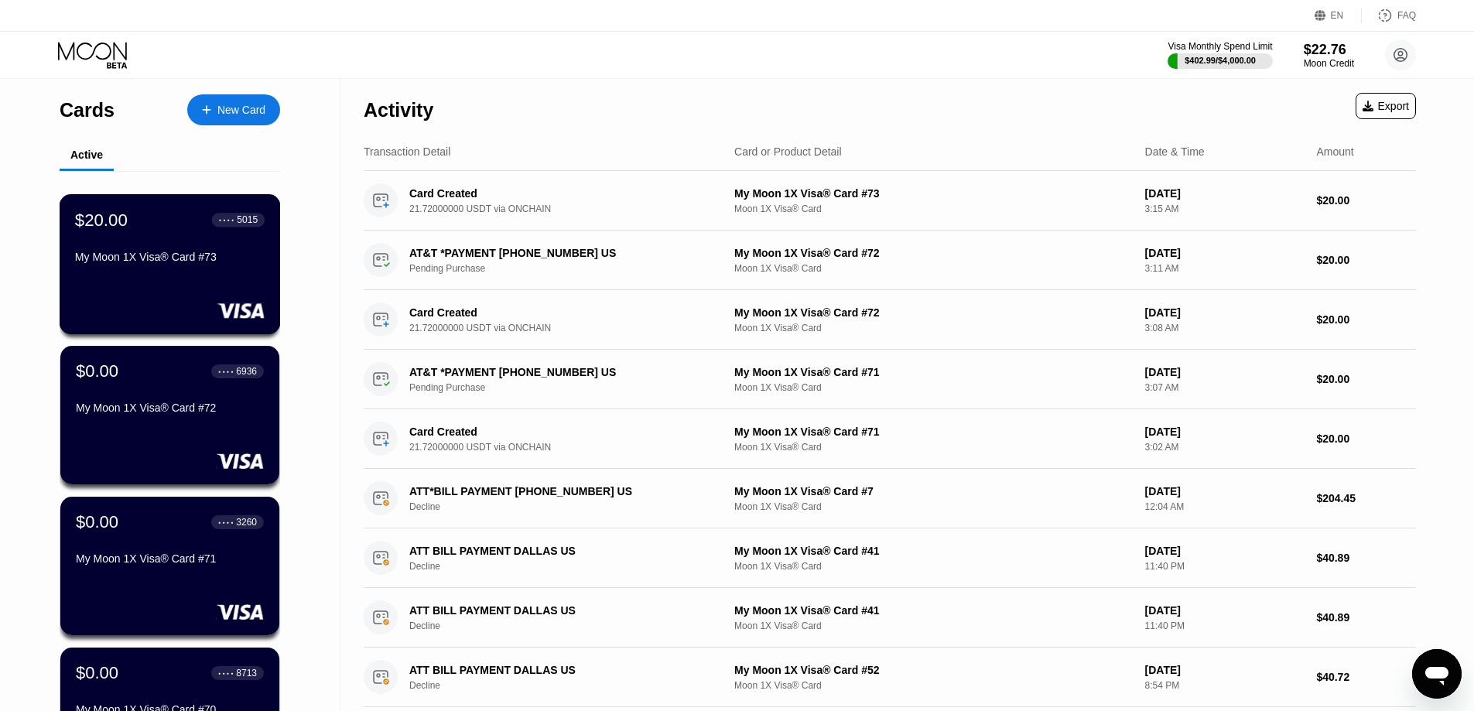
click at [169, 263] on div "My Moon 1X Visa® Card #73" at bounding box center [170, 257] width 190 height 12
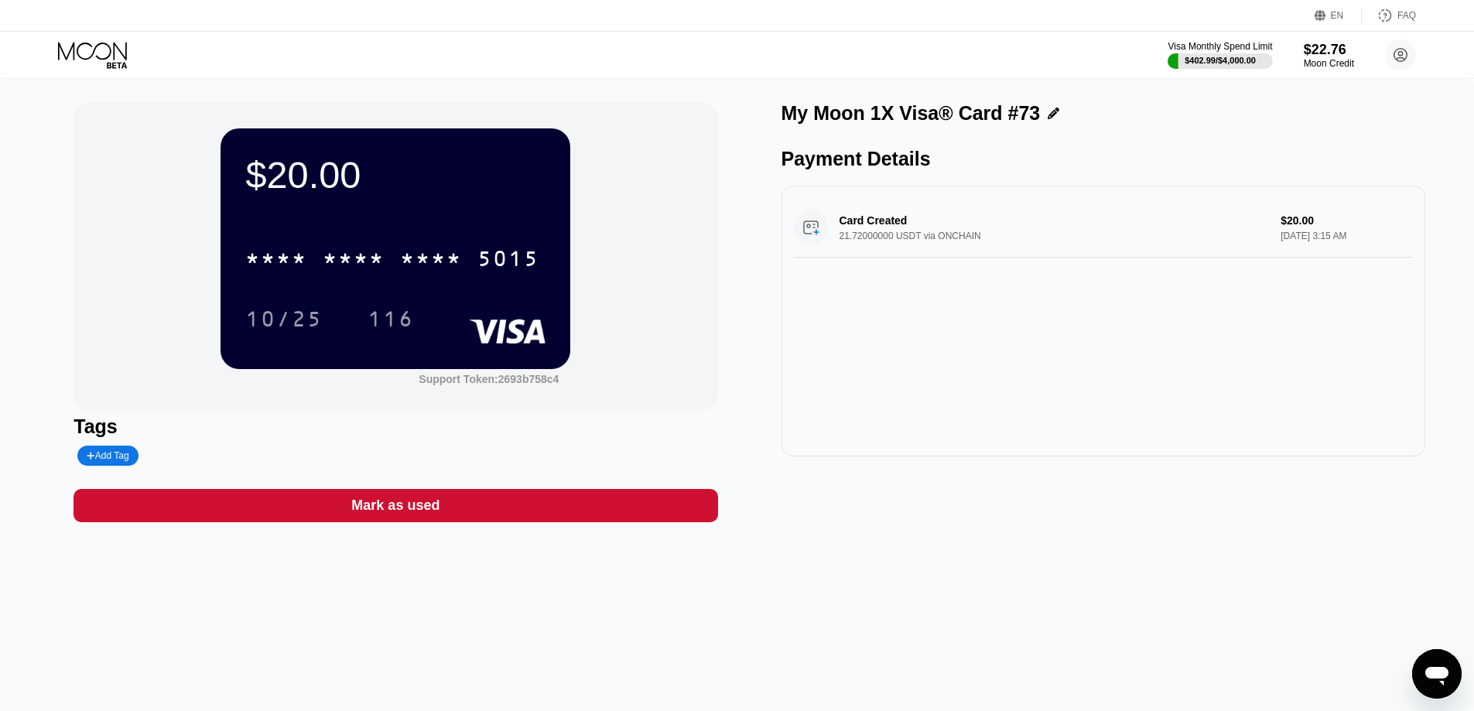
click at [90, 43] on icon at bounding box center [94, 55] width 72 height 27
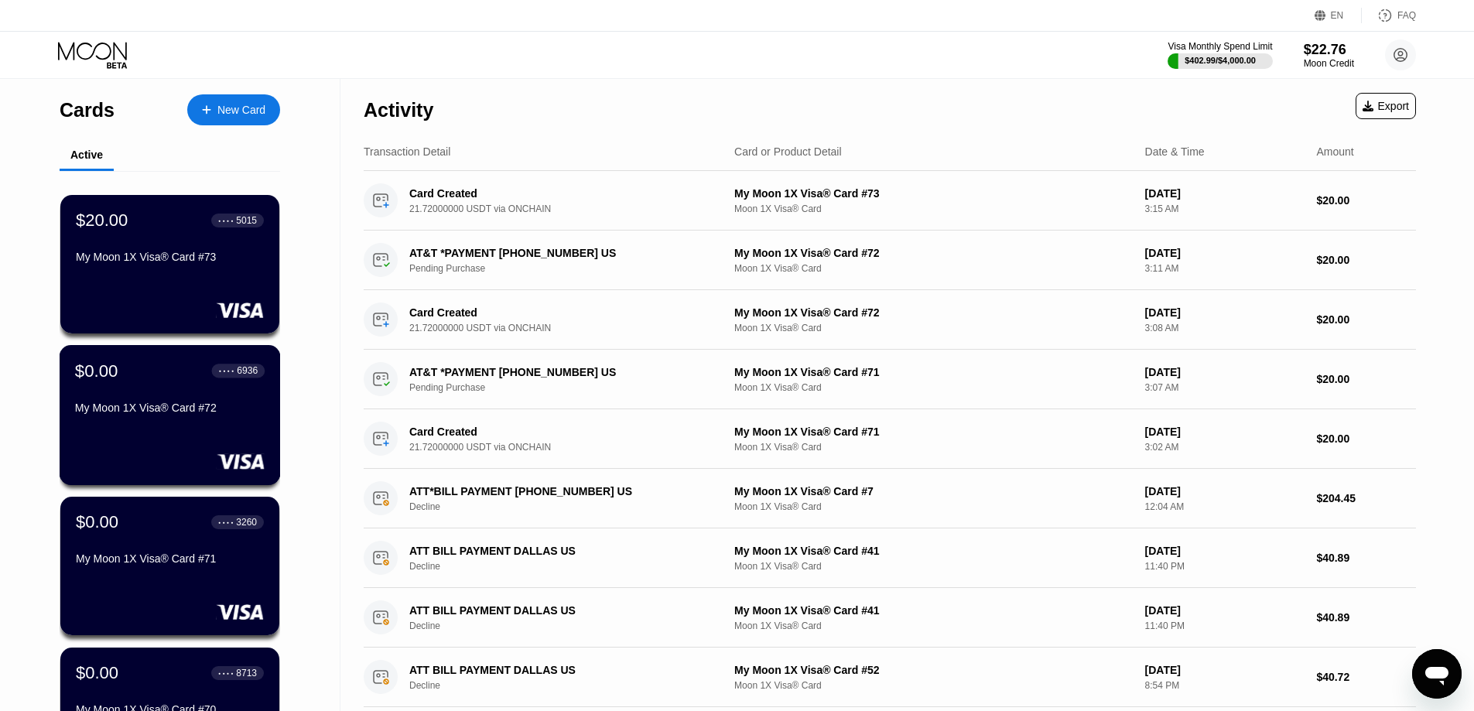
click at [146, 407] on div "My Moon 1X Visa® Card #72" at bounding box center [170, 408] width 190 height 12
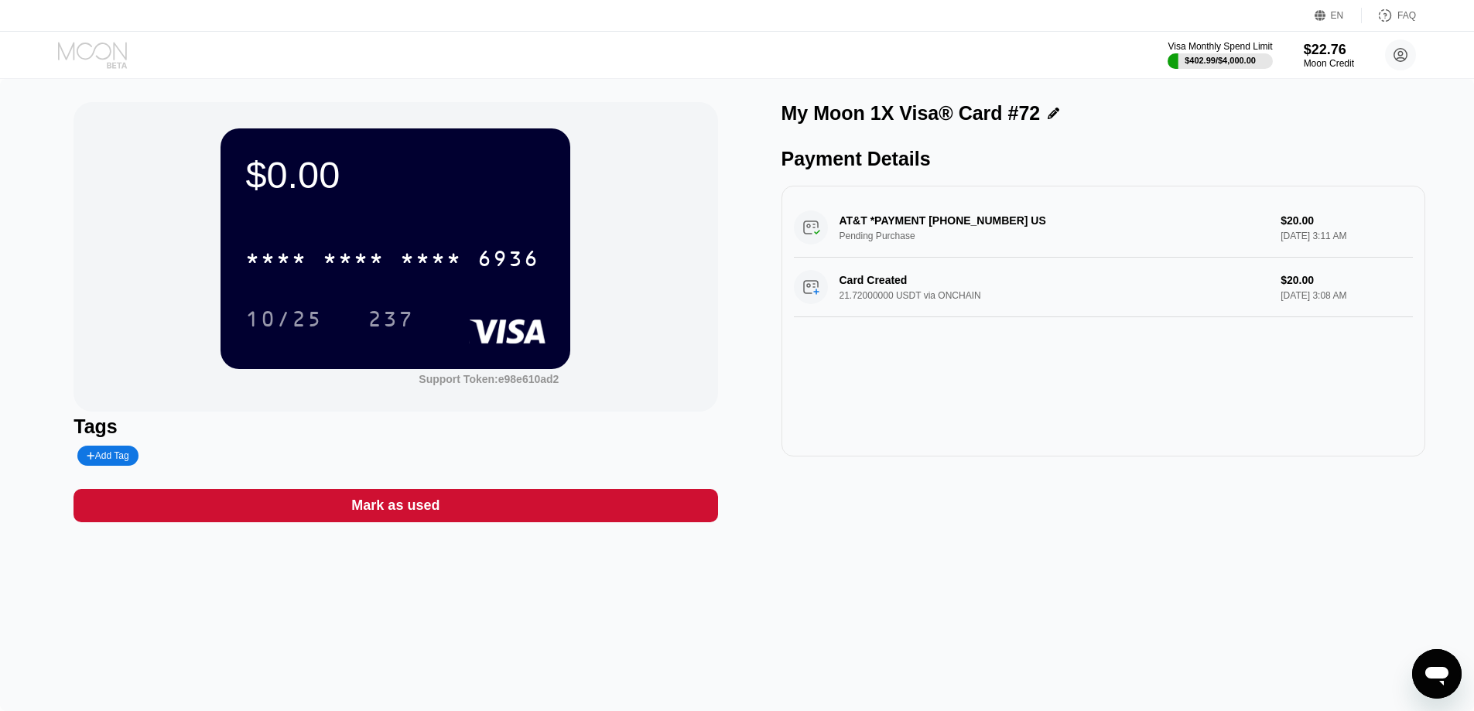
click at [111, 55] on icon at bounding box center [94, 55] width 72 height 27
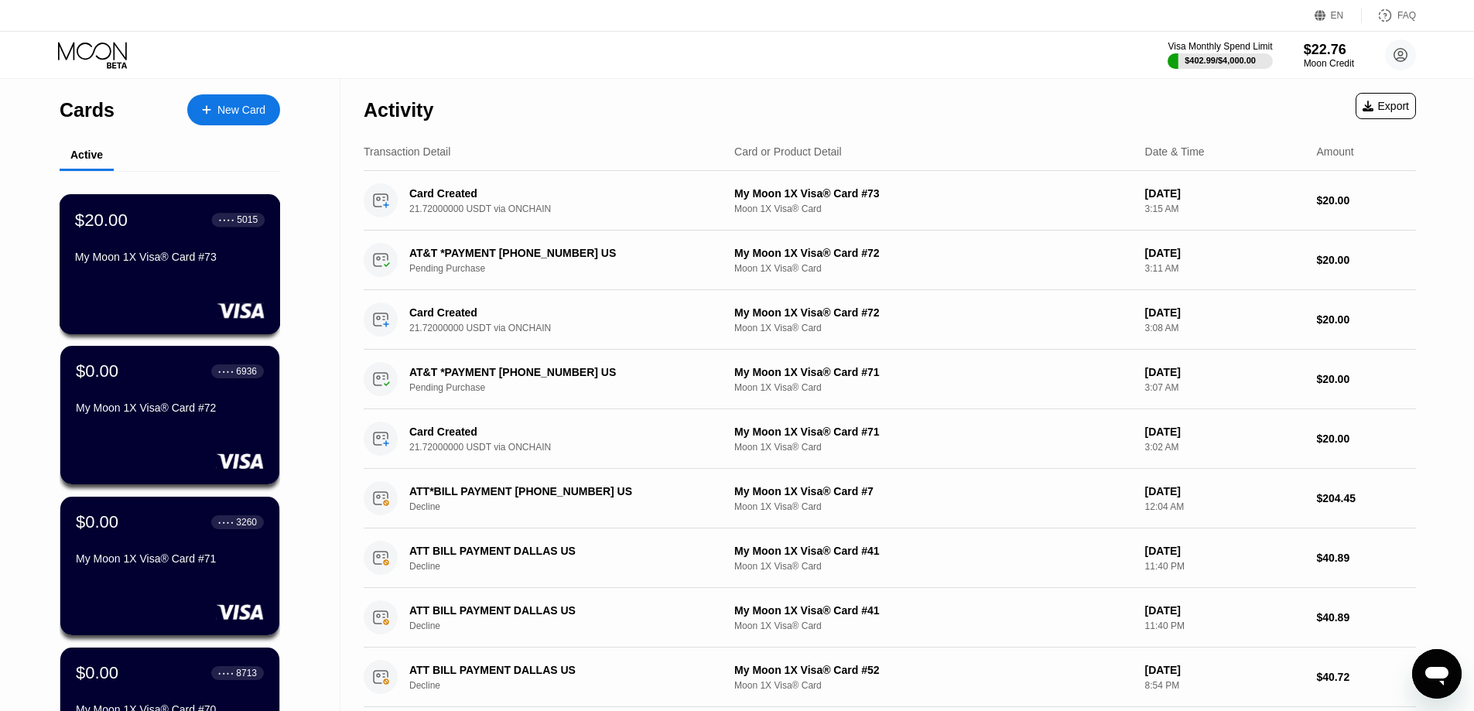
click at [204, 280] on div "$20.00 ● ● ● ● 5015 My Moon 1X Visa® Card #73" at bounding box center [170, 264] width 221 height 140
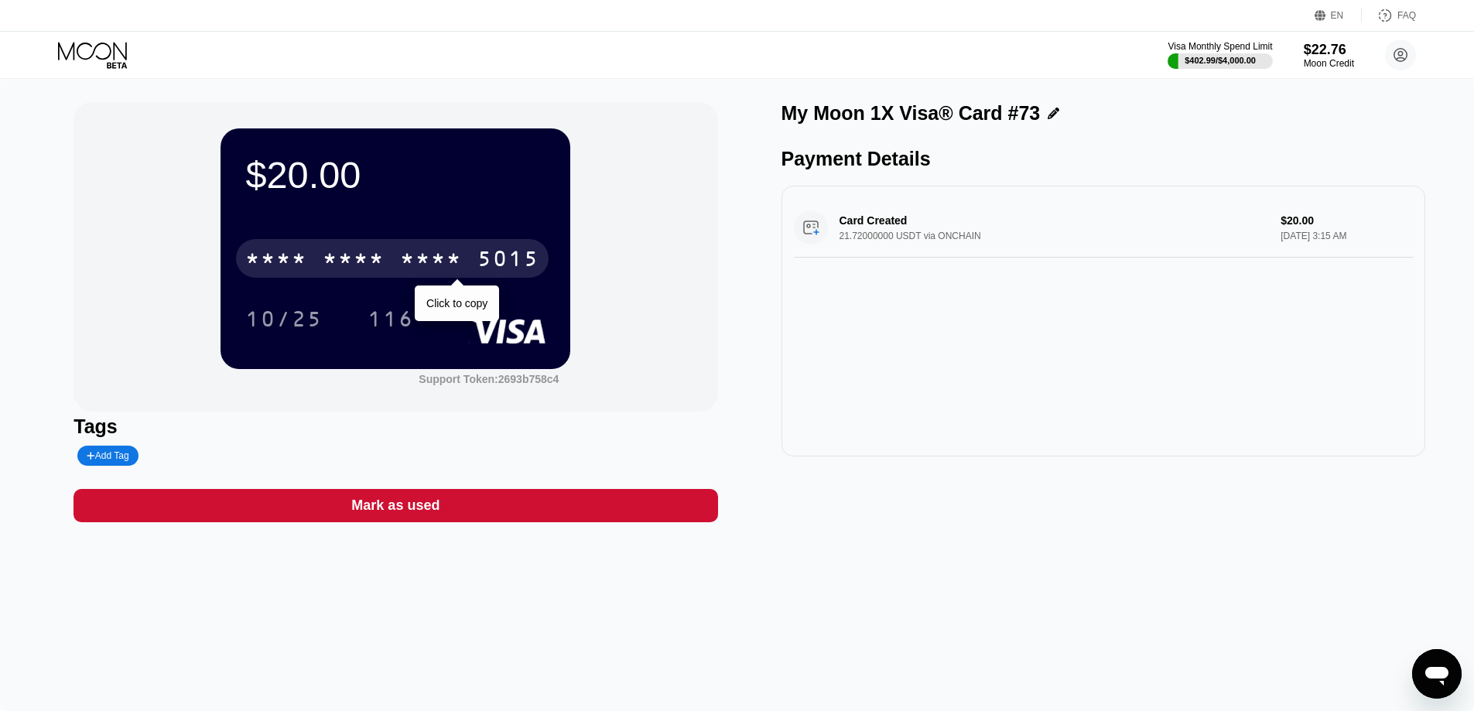
click at [419, 270] on div "* * * *" at bounding box center [431, 260] width 62 height 25
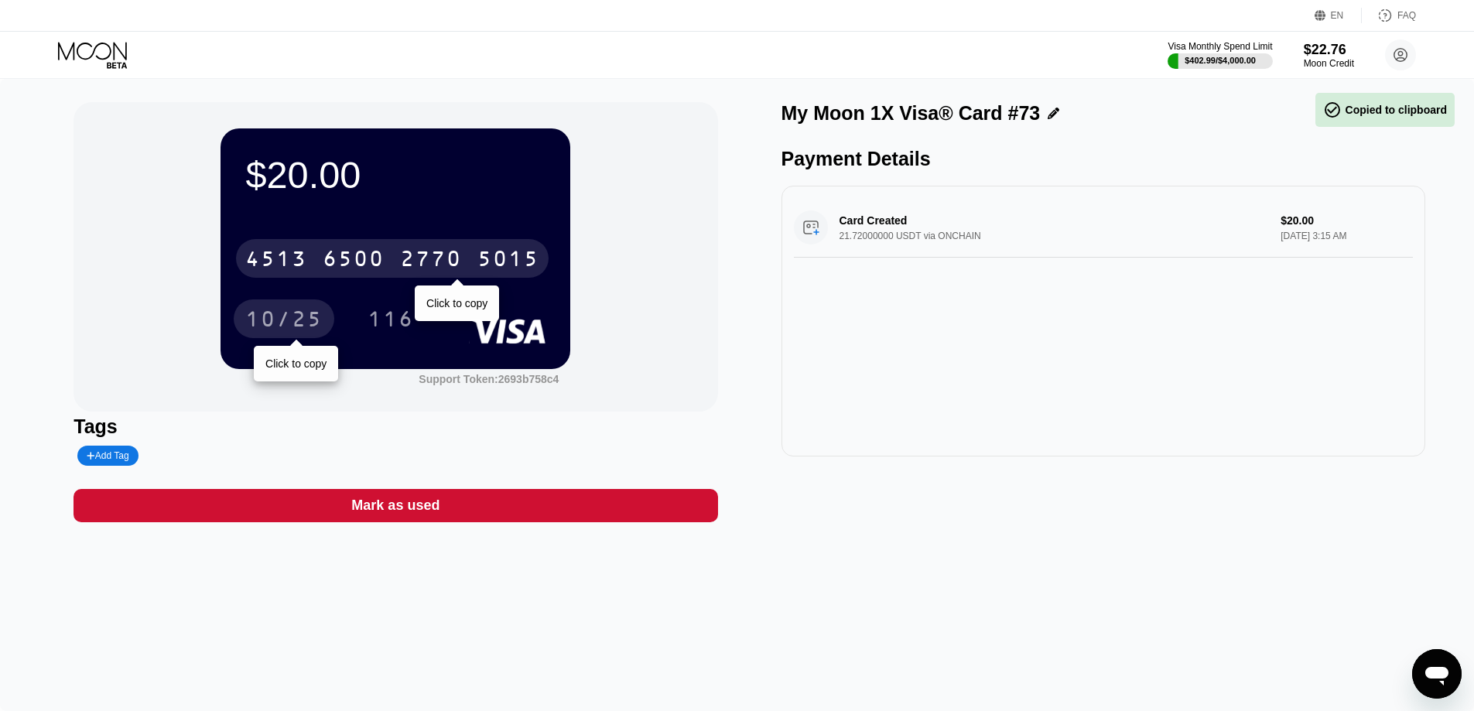
drag, startPoint x: 286, startPoint y: 322, endPoint x: 423, endPoint y: 375, distance: 146.7
click at [286, 322] on div "10/25" at bounding box center [283, 321] width 77 height 25
click at [241, 302] on div "$20.00 [CREDIT_CARD_NUMBER] Click to copy 10/25 116" at bounding box center [396, 248] width 350 height 240
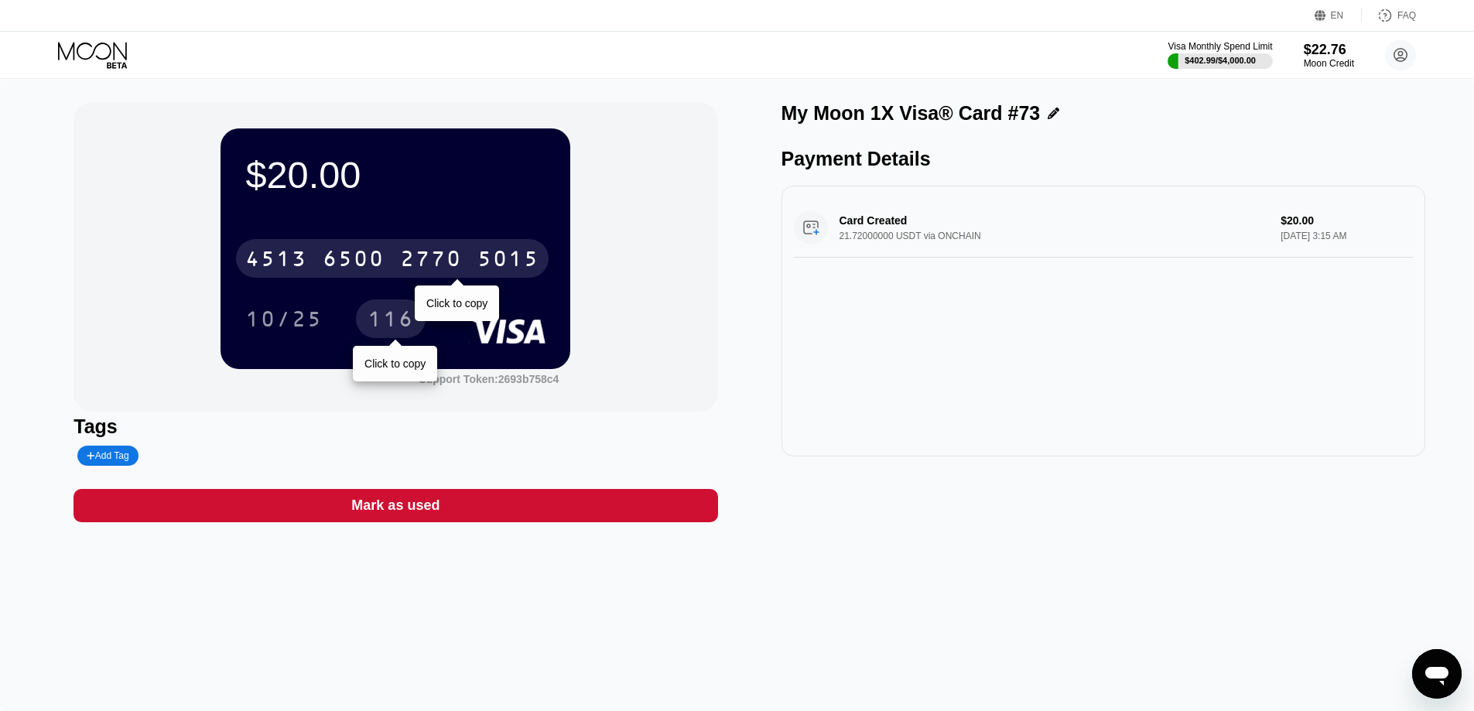
click at [375, 323] on div "116" at bounding box center [391, 321] width 46 height 25
